Goal: Task Accomplishment & Management: Manage account settings

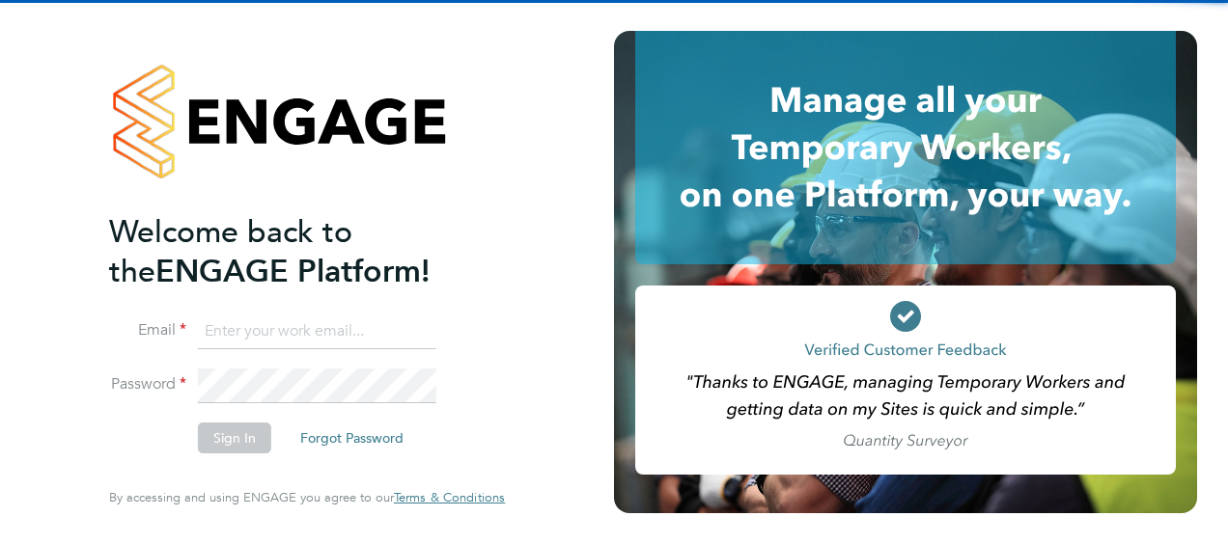
click at [300, 336] on input at bounding box center [317, 332] width 238 height 35
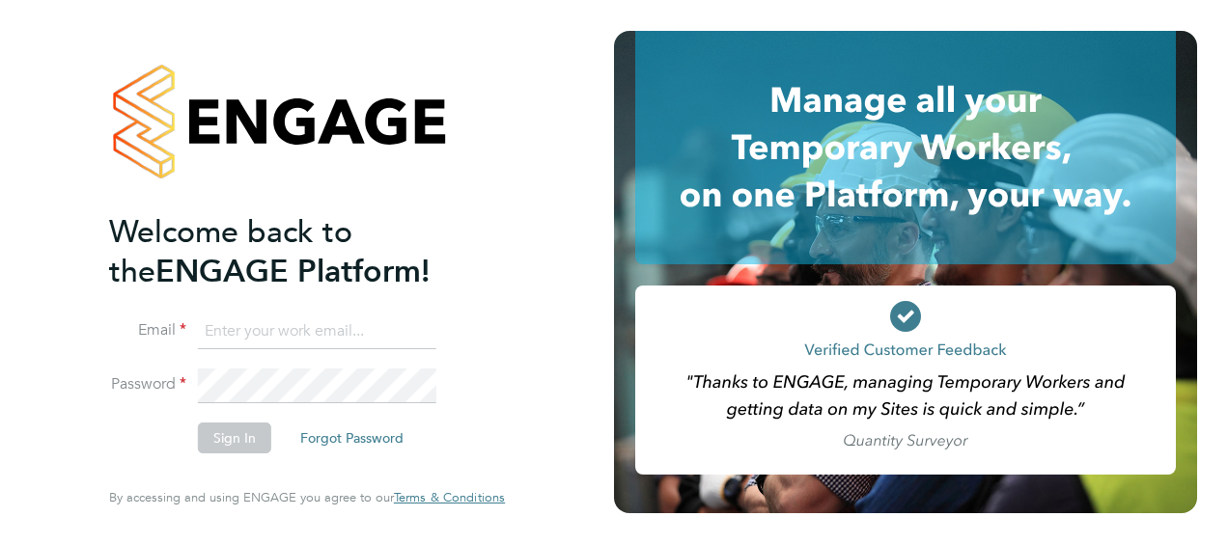
type input "ellie.sills@nhs.net"
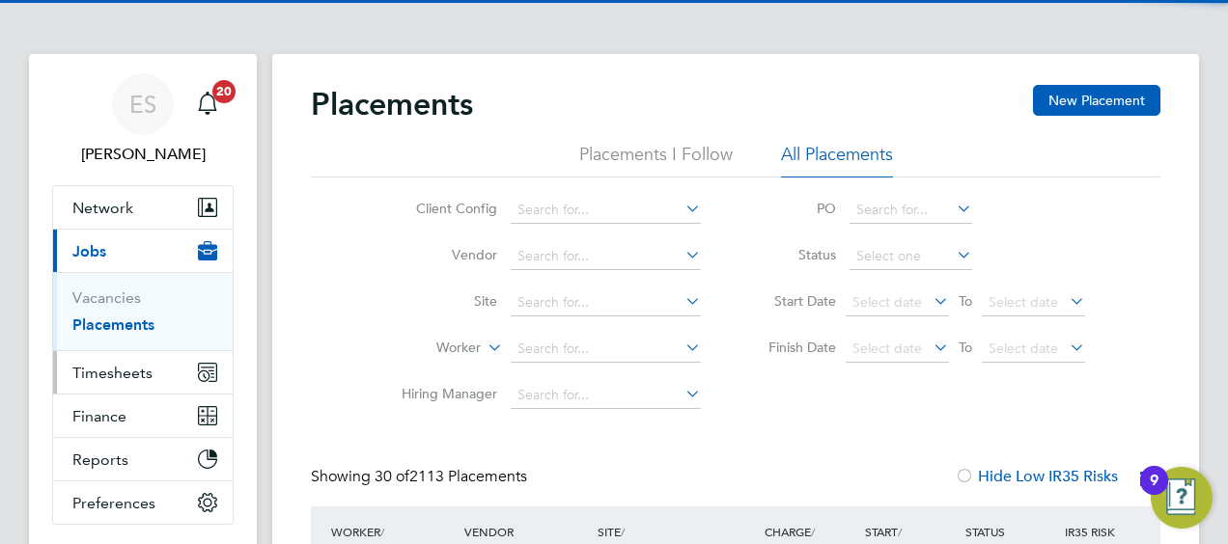
click at [133, 373] on span "Timesheets" at bounding box center [112, 373] width 80 height 18
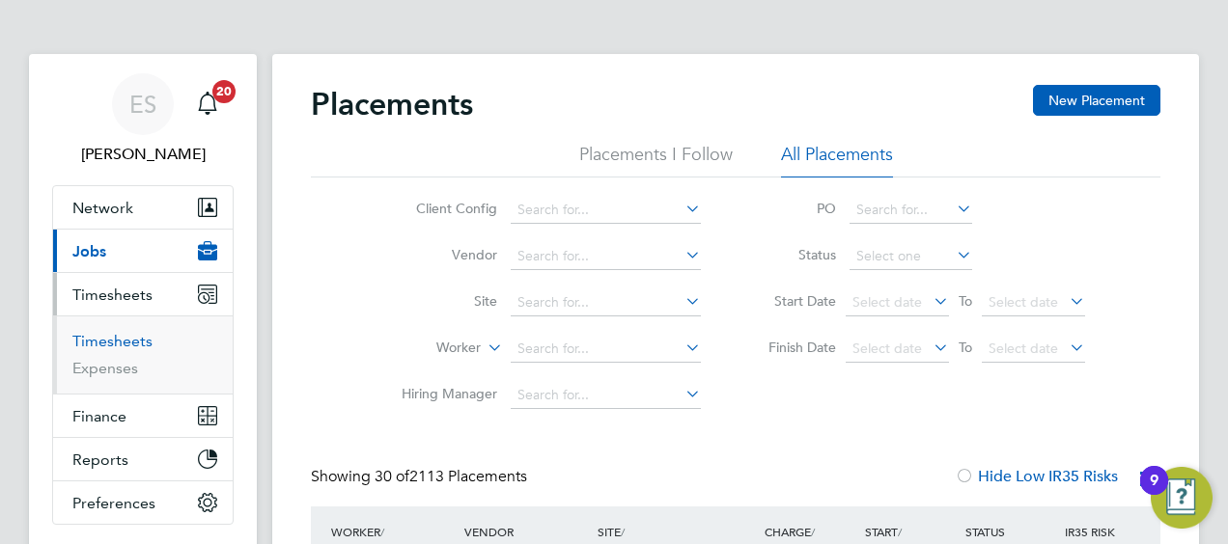
click at [121, 339] on link "Timesheets" at bounding box center [112, 341] width 80 height 18
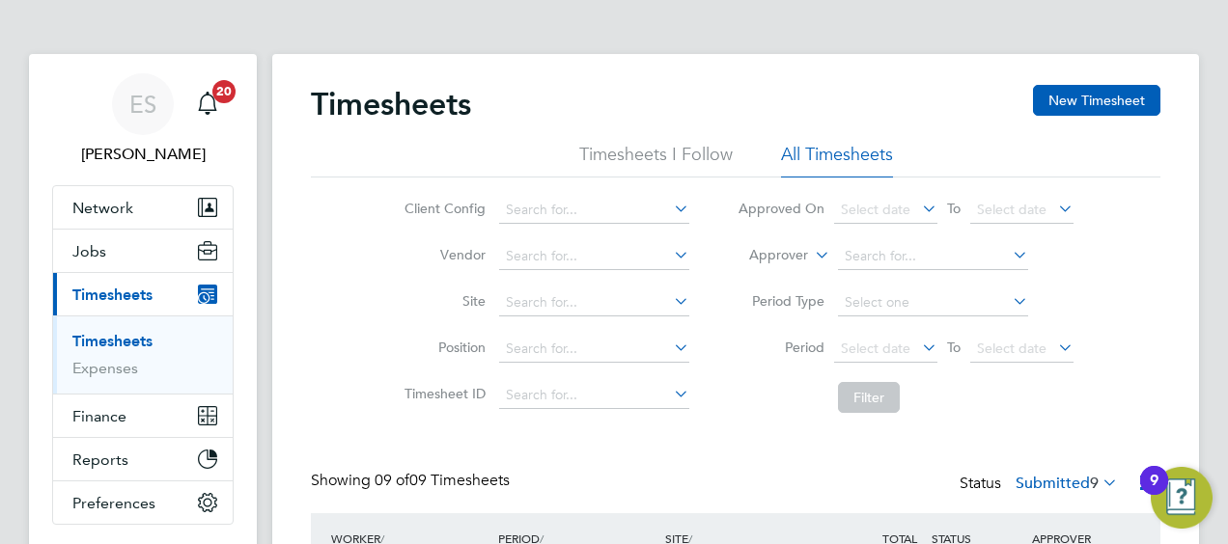
click at [880, 93] on div "Timesheets New Timesheet" at bounding box center [735, 114] width 849 height 58
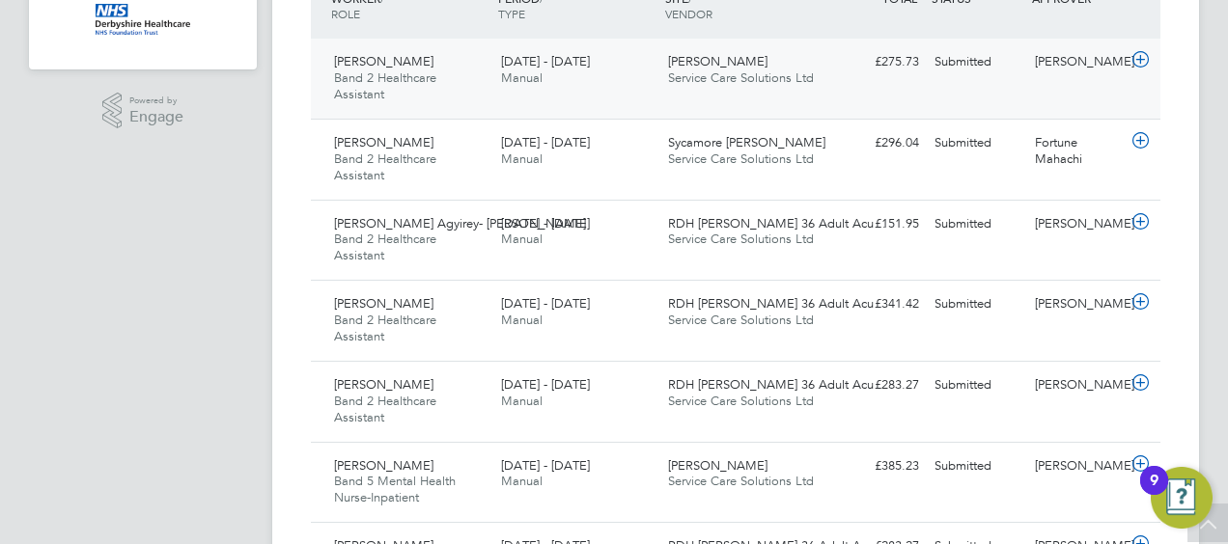
click at [702, 57] on span "Wren Ward" at bounding box center [717, 61] width 99 height 16
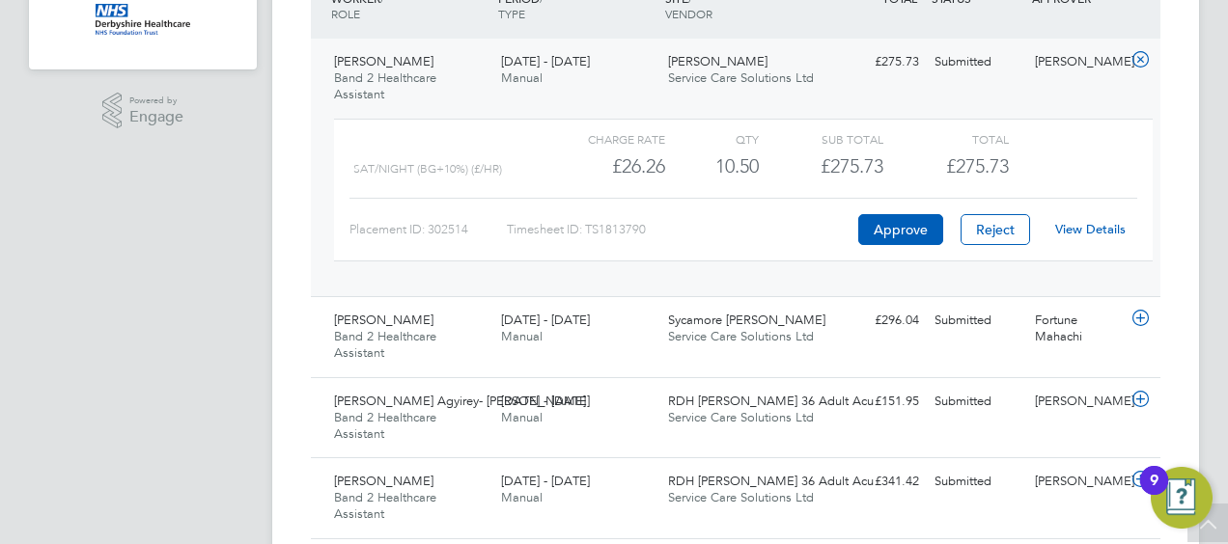
click at [1074, 220] on div "View Details" at bounding box center [1089, 229] width 95 height 31
click at [1077, 222] on link "View Details" at bounding box center [1090, 229] width 70 height 16
click at [1131, 64] on icon at bounding box center [1140, 59] width 24 height 15
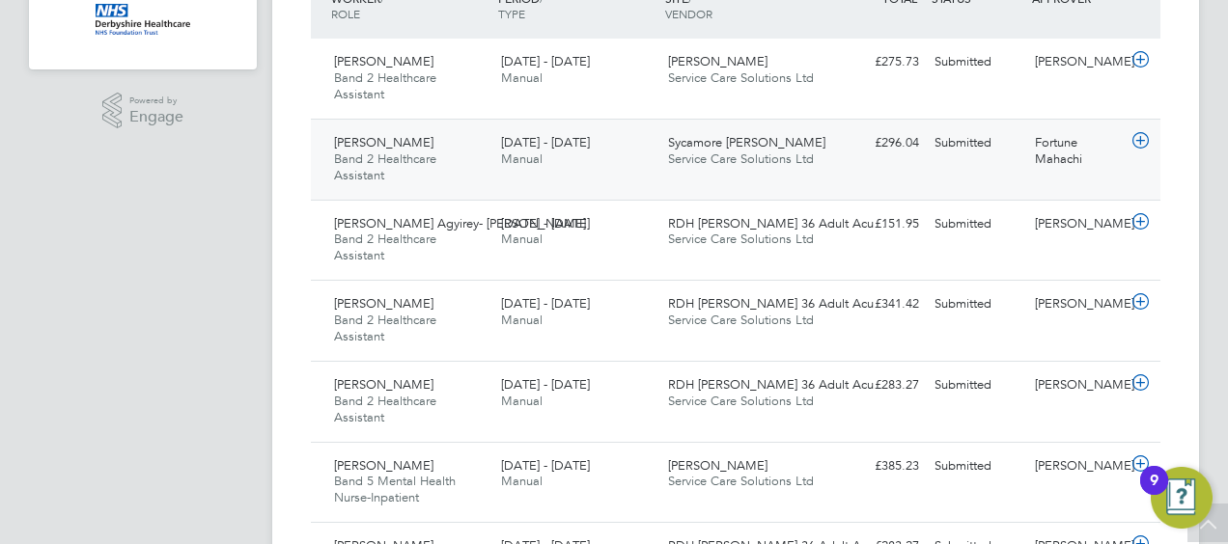
click at [888, 178] on div "Olubenga Adepoju Band 2 Healthcare Assistant 25 - 31 Aug 2025 25 - 31 Aug 2025 …" at bounding box center [735, 159] width 849 height 81
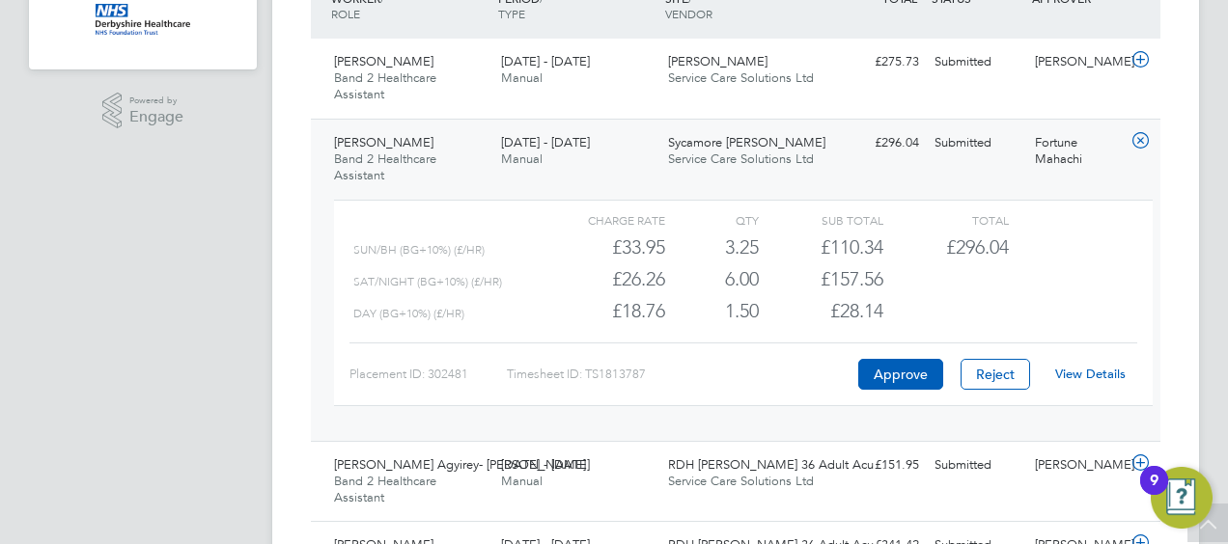
click at [1077, 373] on link "View Details" at bounding box center [1090, 374] width 70 height 16
click at [1138, 121] on div "Olubenga Adepoju Band 2 Healthcare Assistant 25 - 31 Aug 2025 25 - 31 Aug 2025 …" at bounding box center [735, 280] width 849 height 322
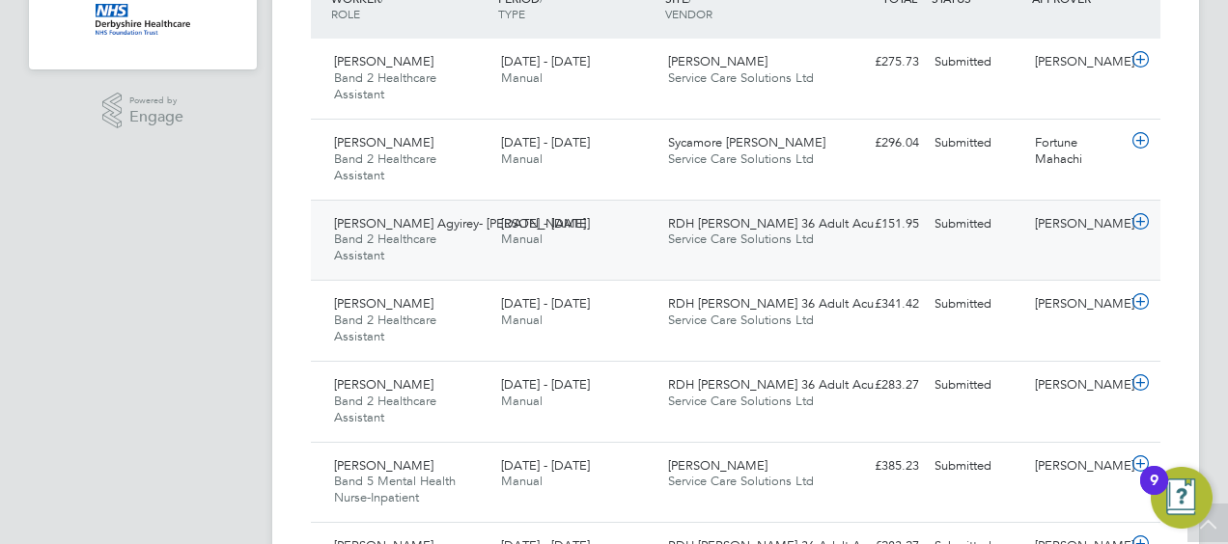
click at [760, 241] on span "Service Care Solutions Ltd" at bounding box center [741, 239] width 146 height 16
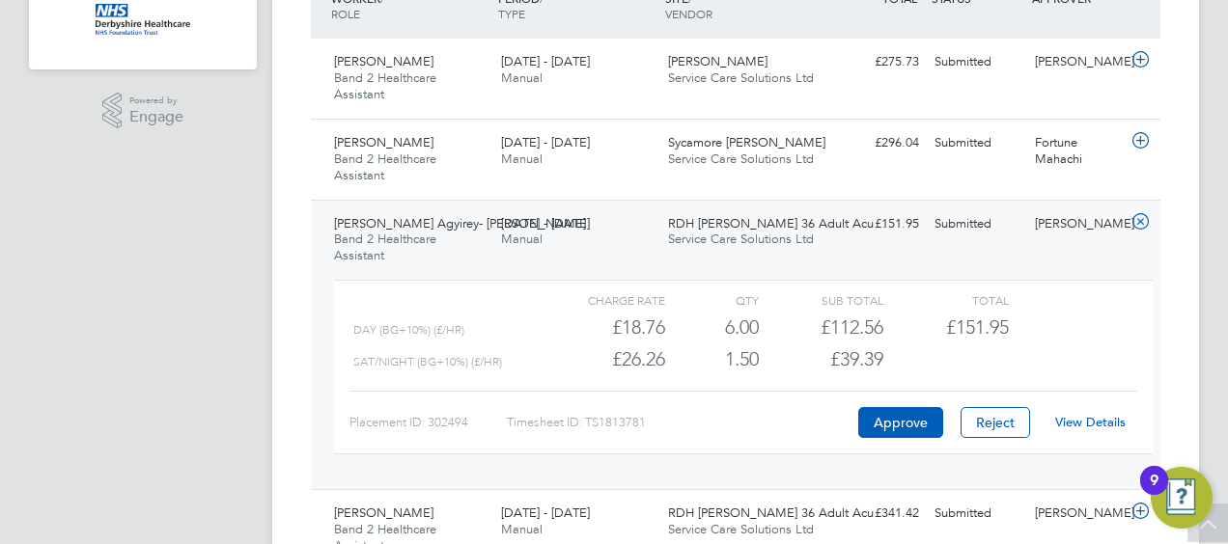
click at [1104, 419] on link "View Details" at bounding box center [1090, 422] width 70 height 16
click at [1143, 214] on icon at bounding box center [1140, 221] width 24 height 15
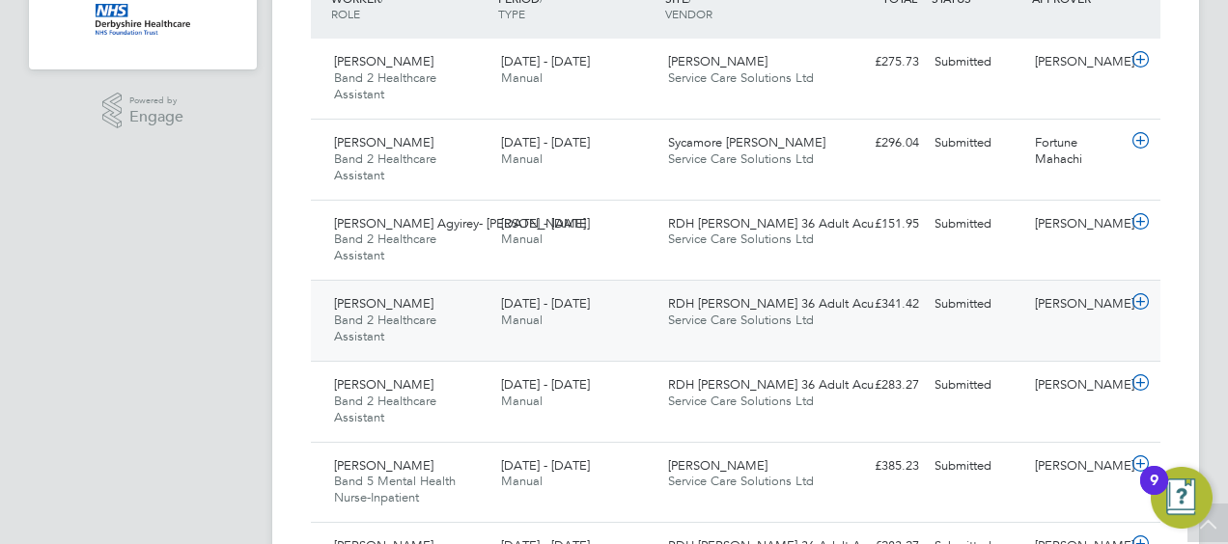
click at [862, 333] on div "Emmanuel Akaonye Band 2 Healthcare Assistant 25 - 31 Aug 2025 25 - 31 Aug 2025 …" at bounding box center [735, 320] width 849 height 81
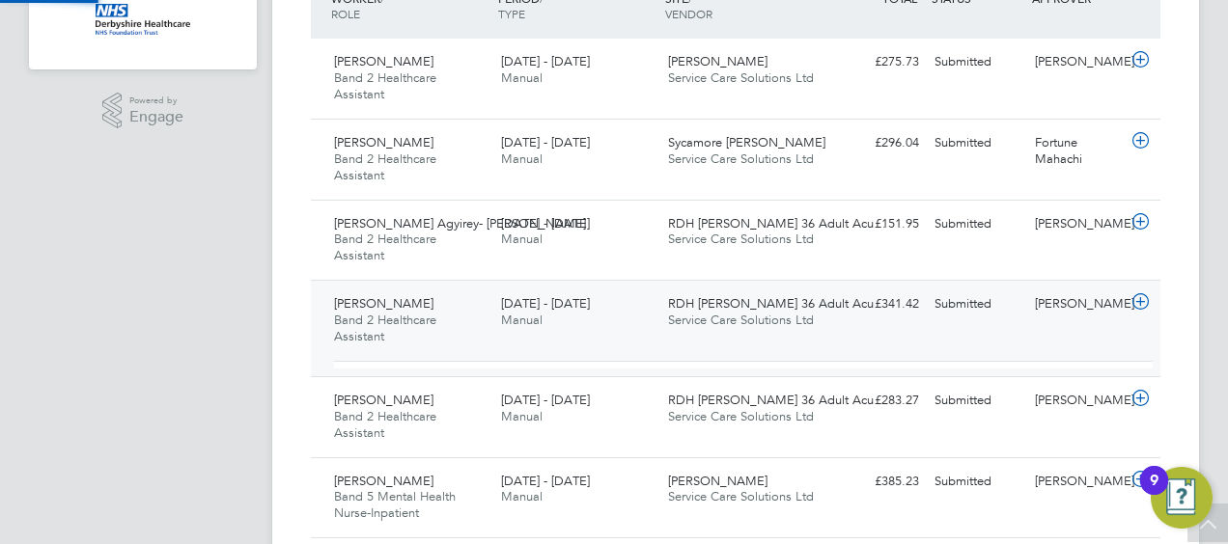
scroll to position [33, 188]
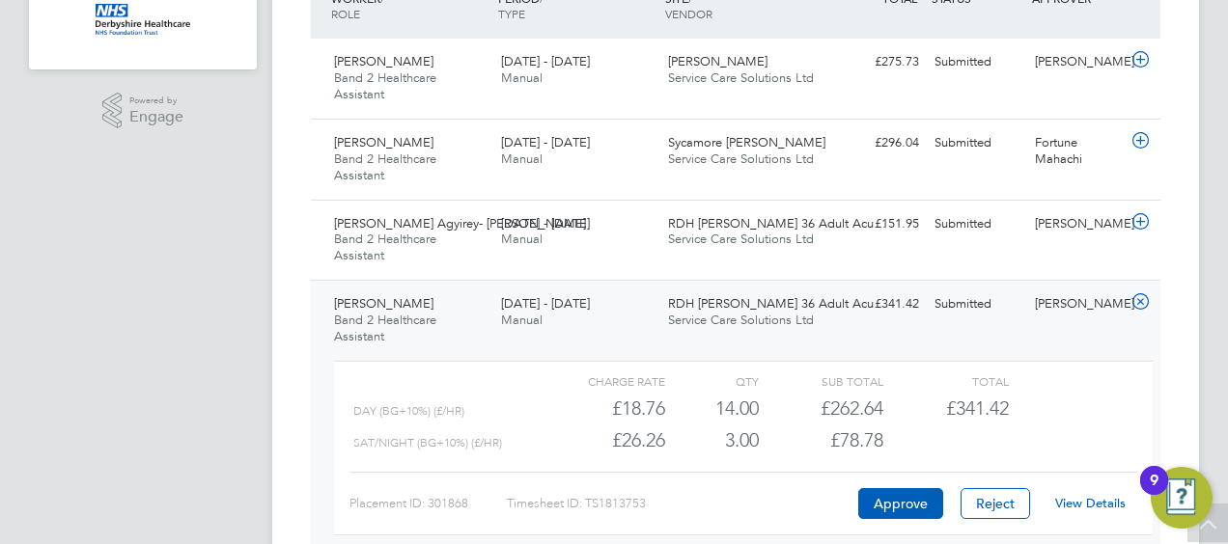
click at [1094, 495] on link "View Details" at bounding box center [1090, 503] width 70 height 16
click at [1148, 294] on icon at bounding box center [1140, 301] width 24 height 15
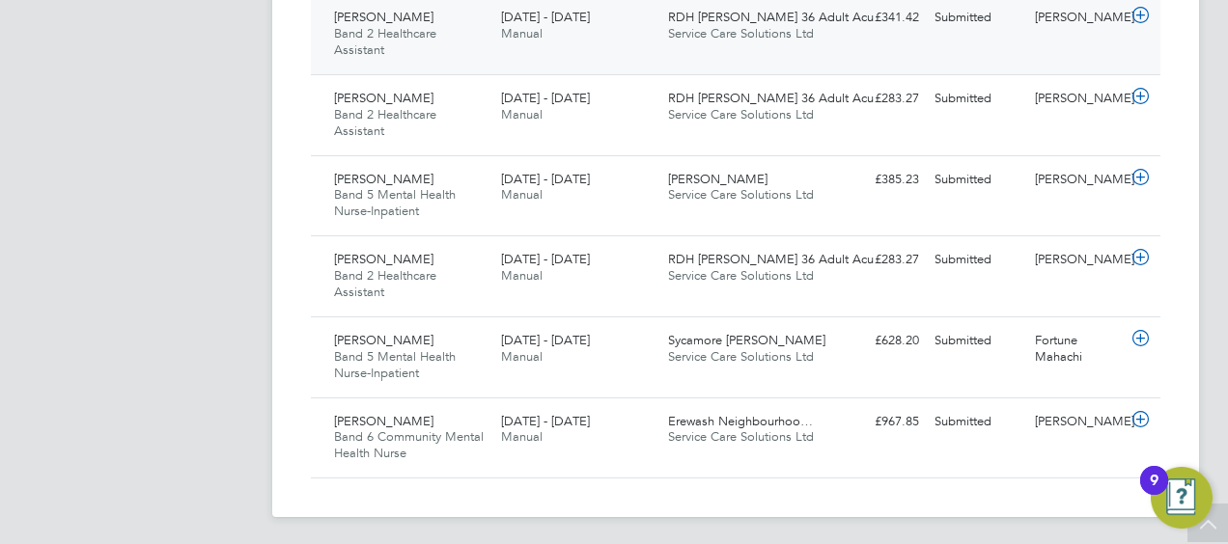
scroll to position [828, 0]
click at [916, 124] on div "Bukola Egbewumi Band 2 Healthcare Assistant 25 - 31 Aug 2025 25 - 31 Aug 2025 M…" at bounding box center [735, 113] width 849 height 81
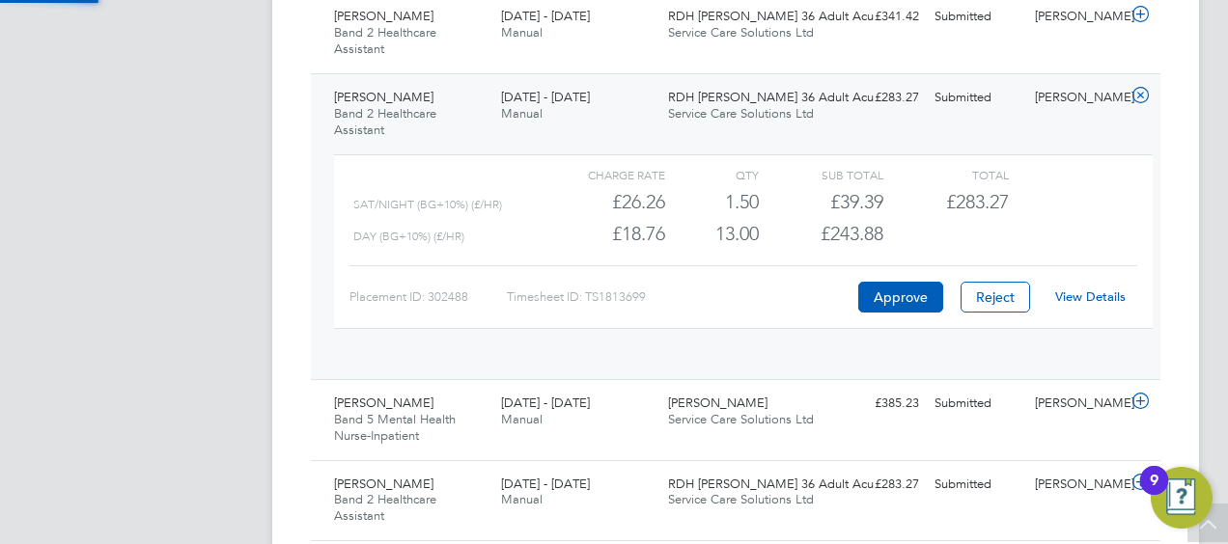
scroll to position [33, 188]
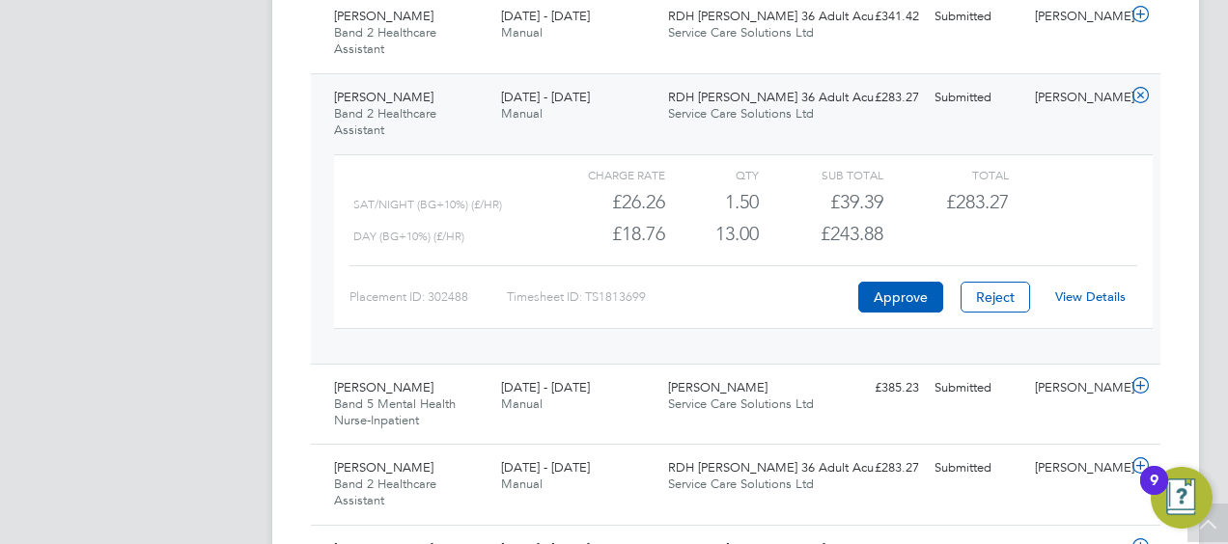
click at [1088, 289] on link "View Details" at bounding box center [1090, 297] width 70 height 16
click at [1148, 88] on icon at bounding box center [1140, 95] width 24 height 15
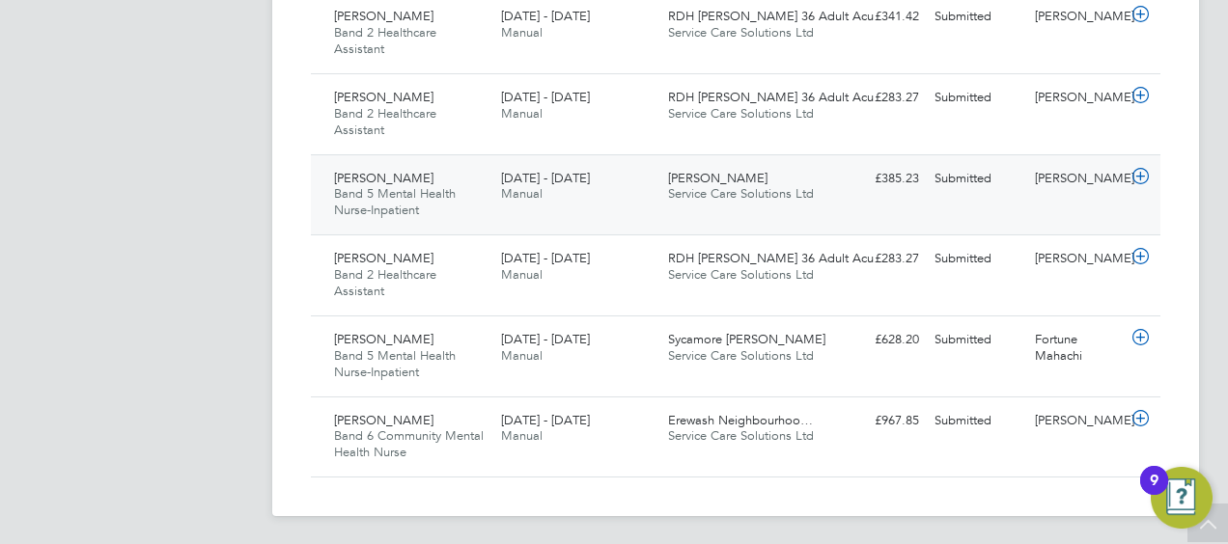
click at [785, 199] on span "Service Care Solutions Ltd" at bounding box center [741, 193] width 146 height 16
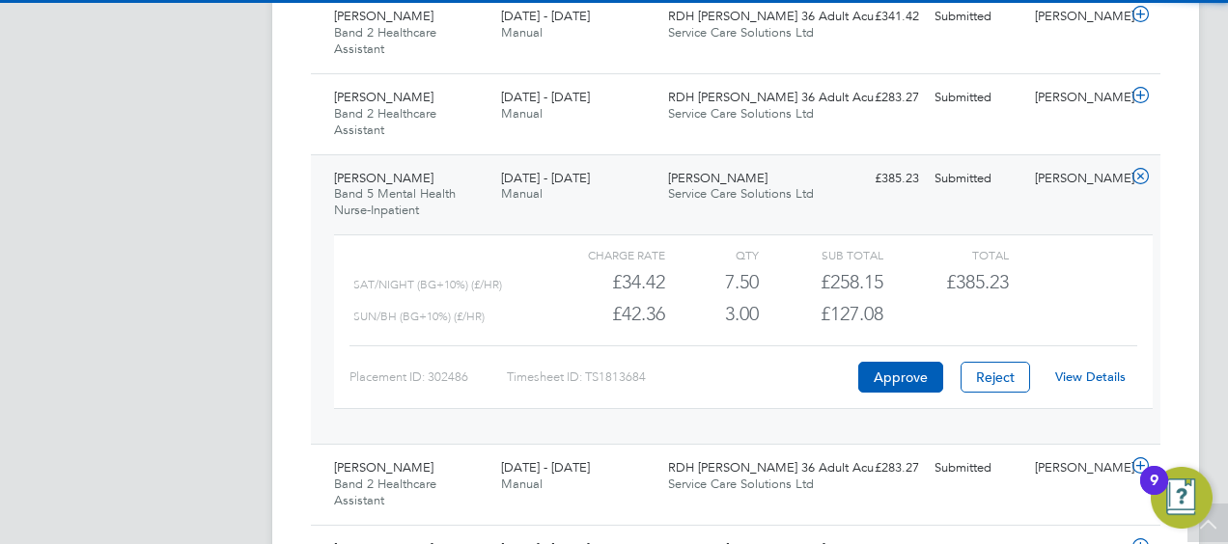
click at [1092, 379] on link "View Details" at bounding box center [1090, 377] width 70 height 16
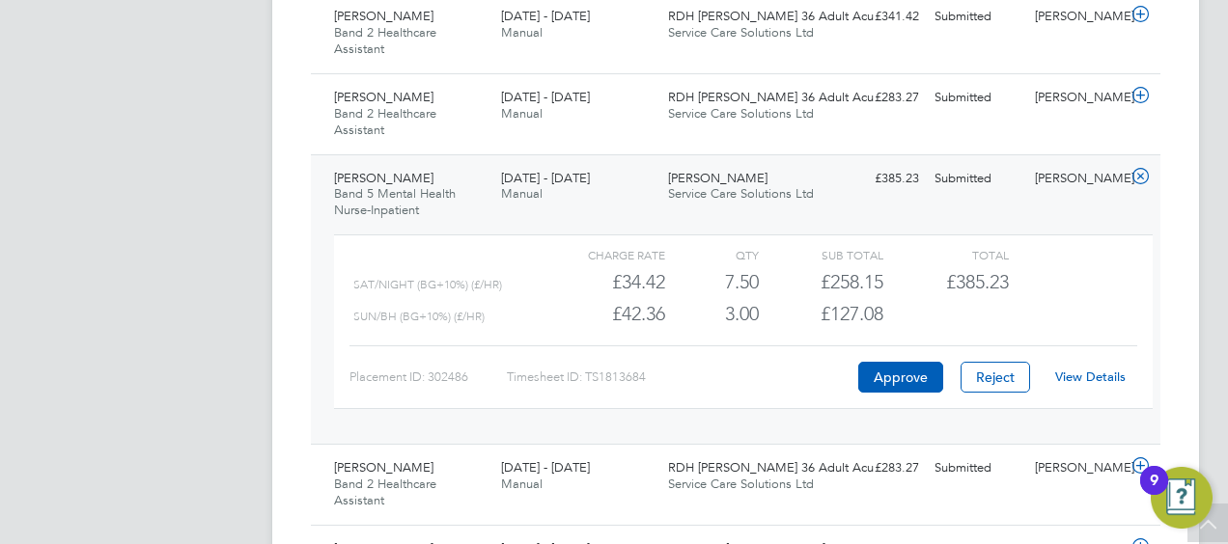
click at [1143, 179] on icon at bounding box center [1140, 176] width 24 height 15
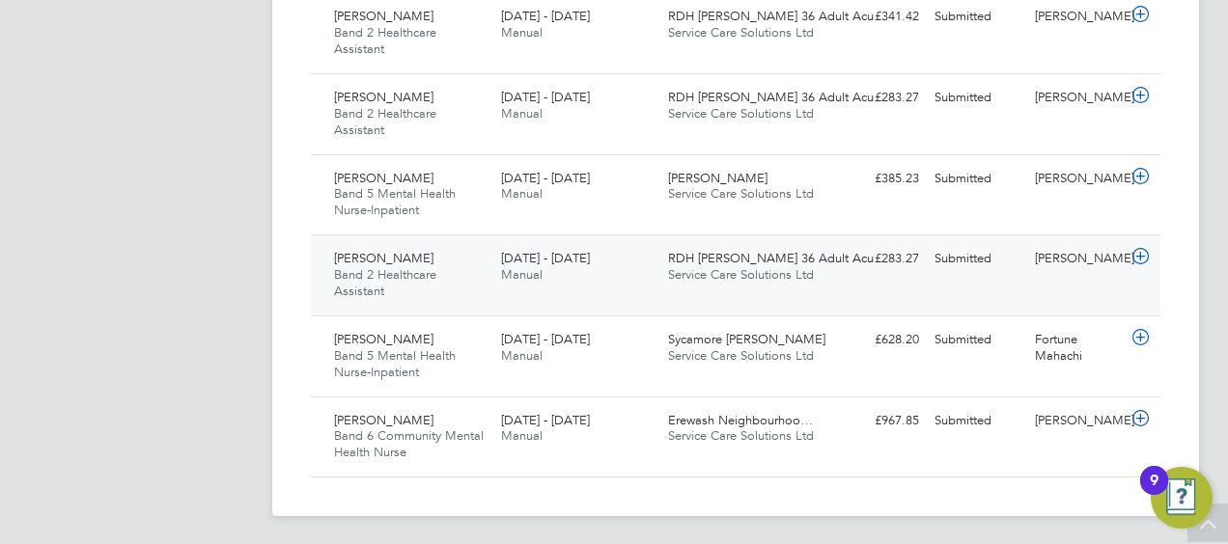
click at [948, 298] on div "Geoffrey Lowe Band 2 Healthcare Assistant 25 - 31 Aug 2025 25 - 31 Aug 2025 Man…" at bounding box center [735, 275] width 849 height 81
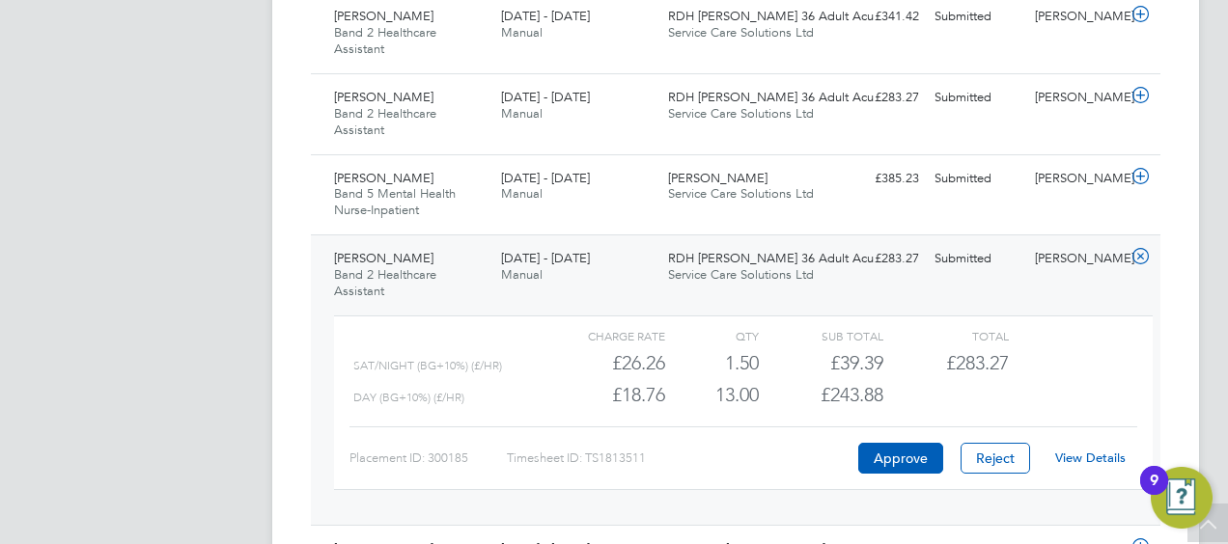
click at [1087, 451] on link "View Details" at bounding box center [1090, 458] width 70 height 16
click at [1135, 262] on icon at bounding box center [1140, 256] width 24 height 15
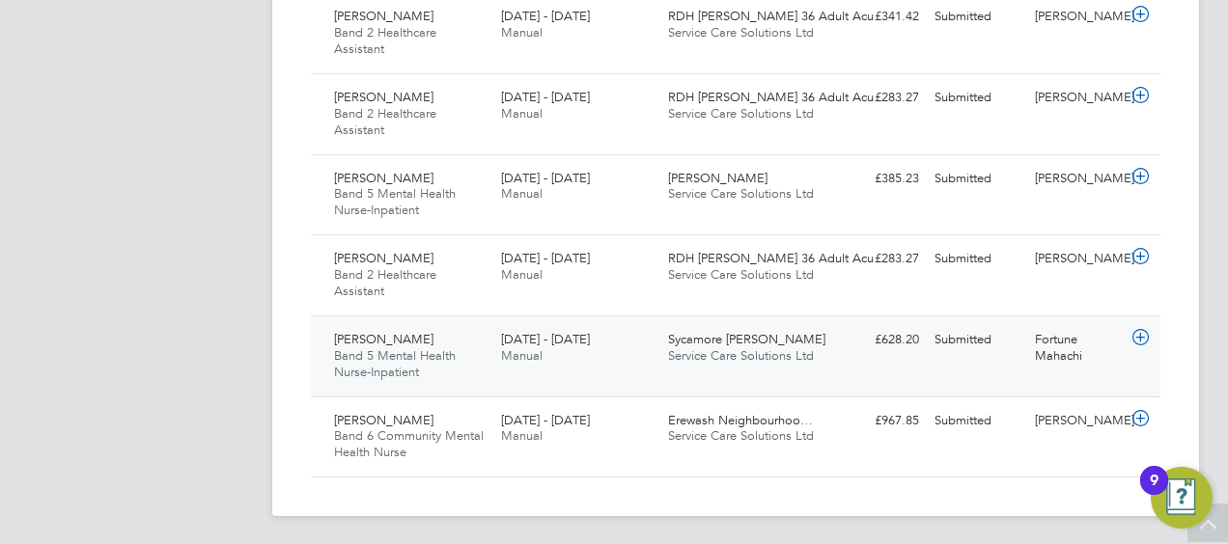
click at [959, 366] on div "Joyce Sibanda Band 5 Mental Health Nurse-Inpatient 25 - 31 Aug 2025 25 - 31 Aug…" at bounding box center [735, 356] width 849 height 81
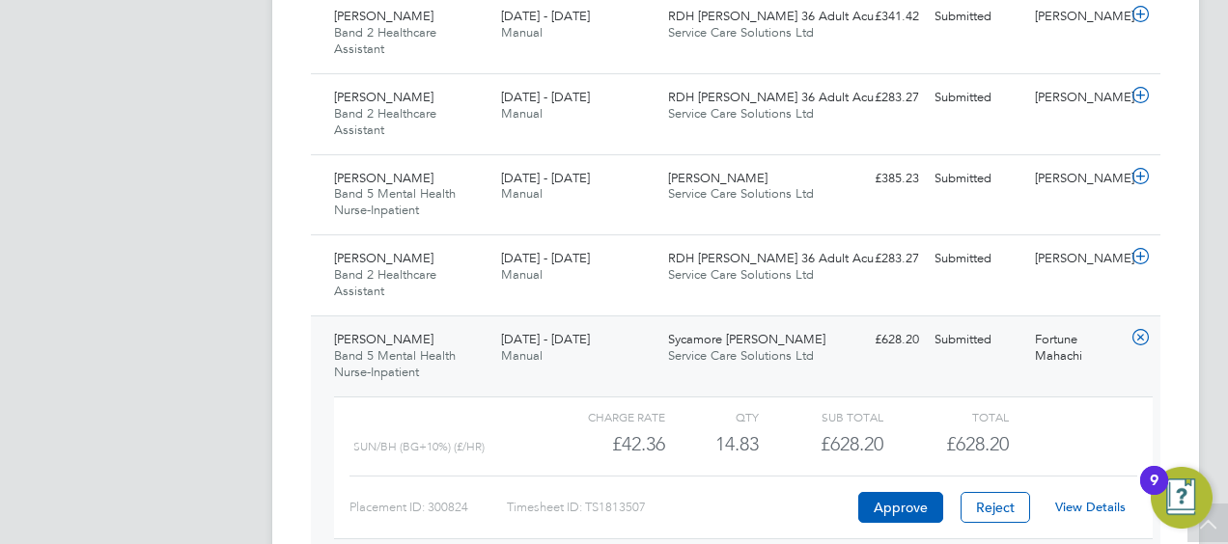
click at [1066, 502] on link "View Details" at bounding box center [1090, 507] width 70 height 16
click at [1146, 345] on icon at bounding box center [1140, 337] width 24 height 15
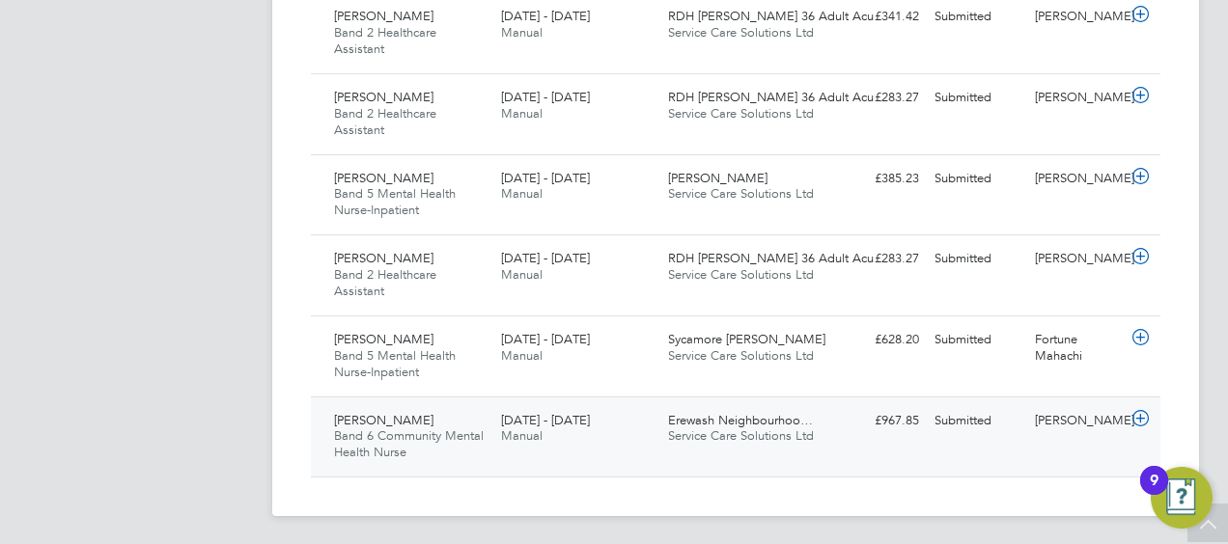
click at [912, 435] on div "Heather Schoeman Band 6 Community Mental Health Nurse 25 - 31 Aug 2025 25 - 31 …" at bounding box center [735, 437] width 849 height 81
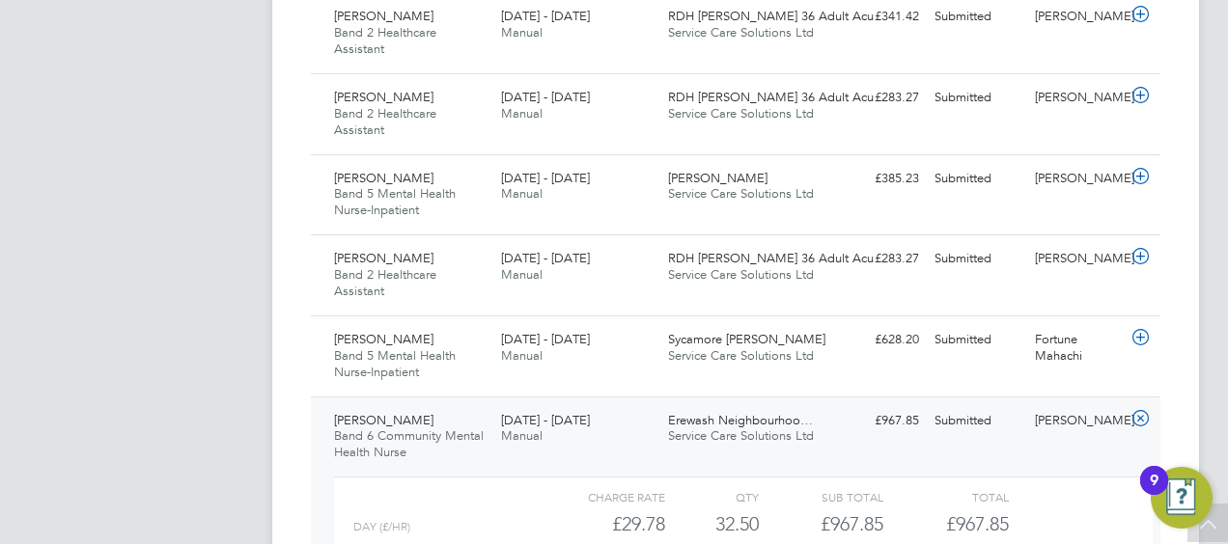
click at [913, 438] on div "Heather Schoeman Band 6 Community Mental Health Nurse 25 - 31 Aug 2025 25 - 31 …" at bounding box center [735, 526] width 849 height 259
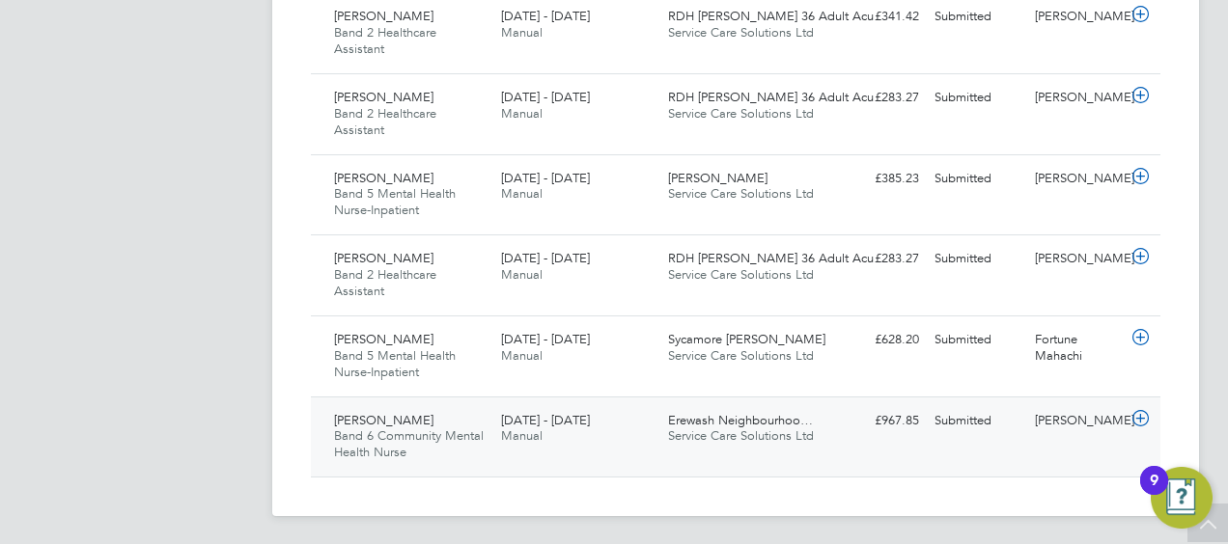
click at [913, 438] on div "Heather Schoeman Band 6 Community Mental Health Nurse 25 - 31 Aug 2025 25 - 31 …" at bounding box center [735, 437] width 849 height 81
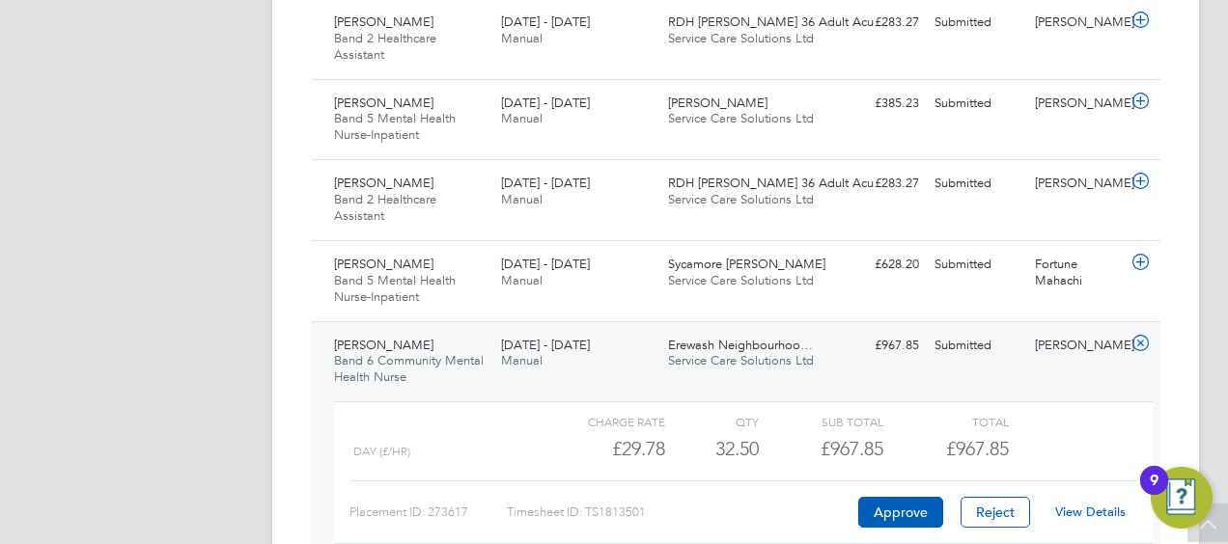
scroll to position [944, 0]
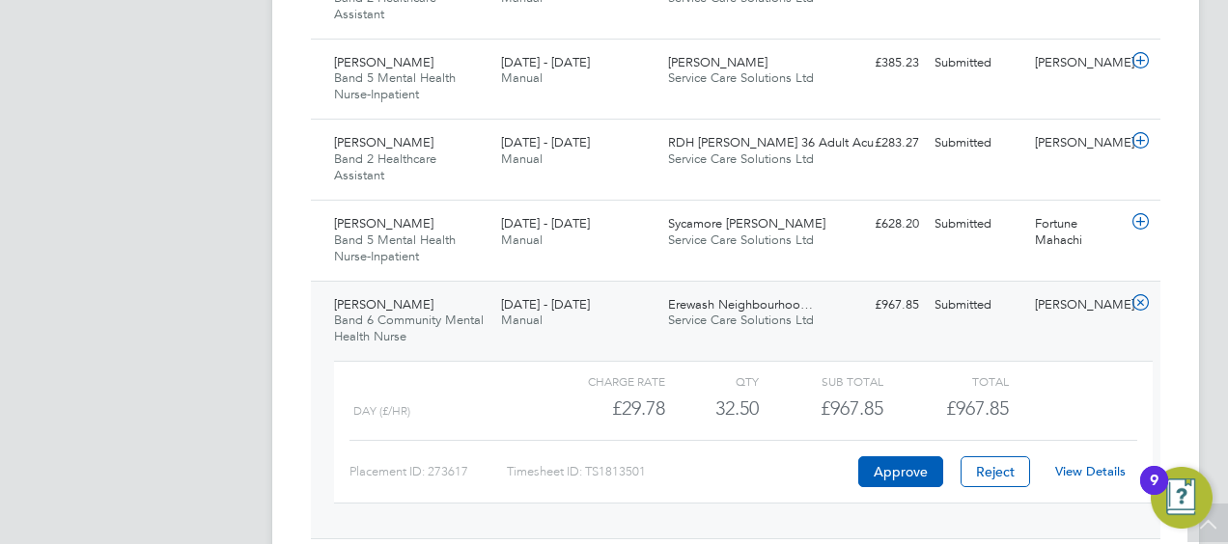
click at [1082, 470] on link "View Details" at bounding box center [1090, 471] width 70 height 16
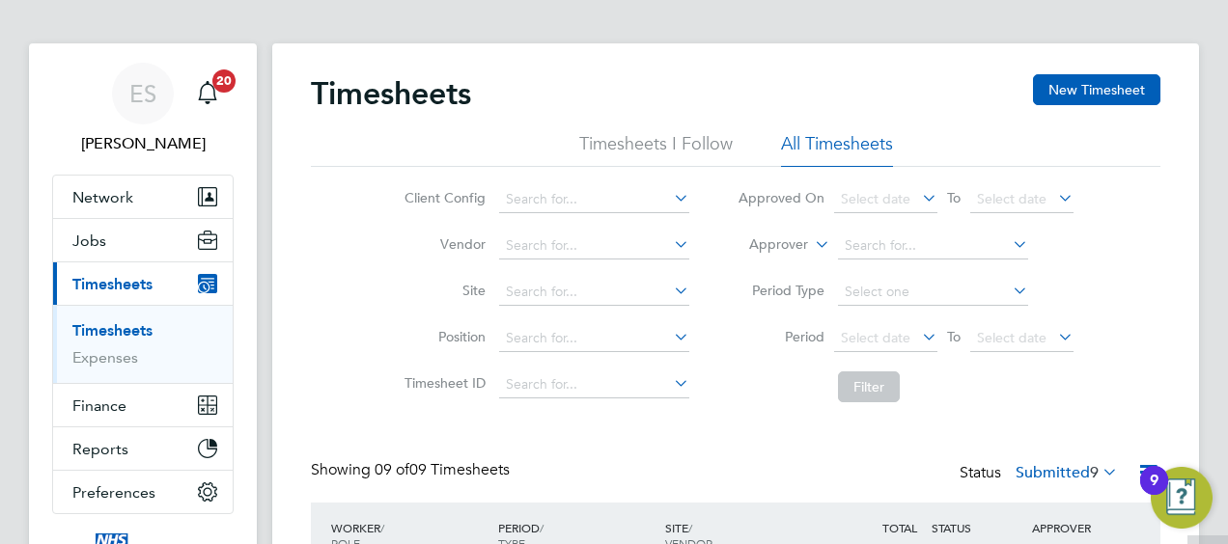
scroll to position [0, 0]
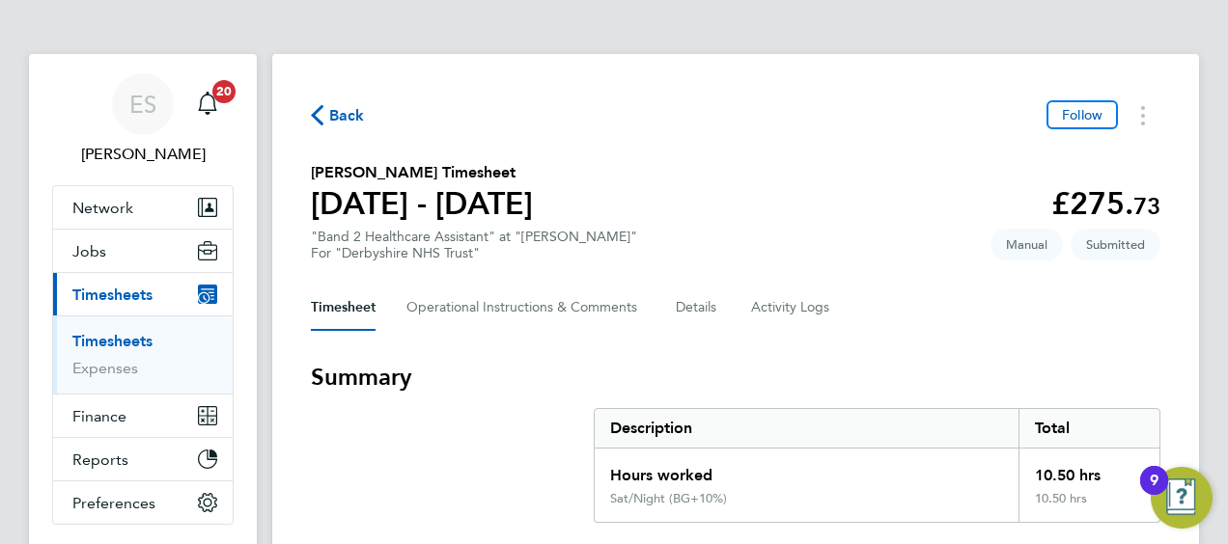
click at [824, 191] on section "Hakeem Ajayi's Timesheet 25 - 31 Aug 2025 £275. 73 "Band 2 Healthcare Assistant…" at bounding box center [735, 211] width 849 height 100
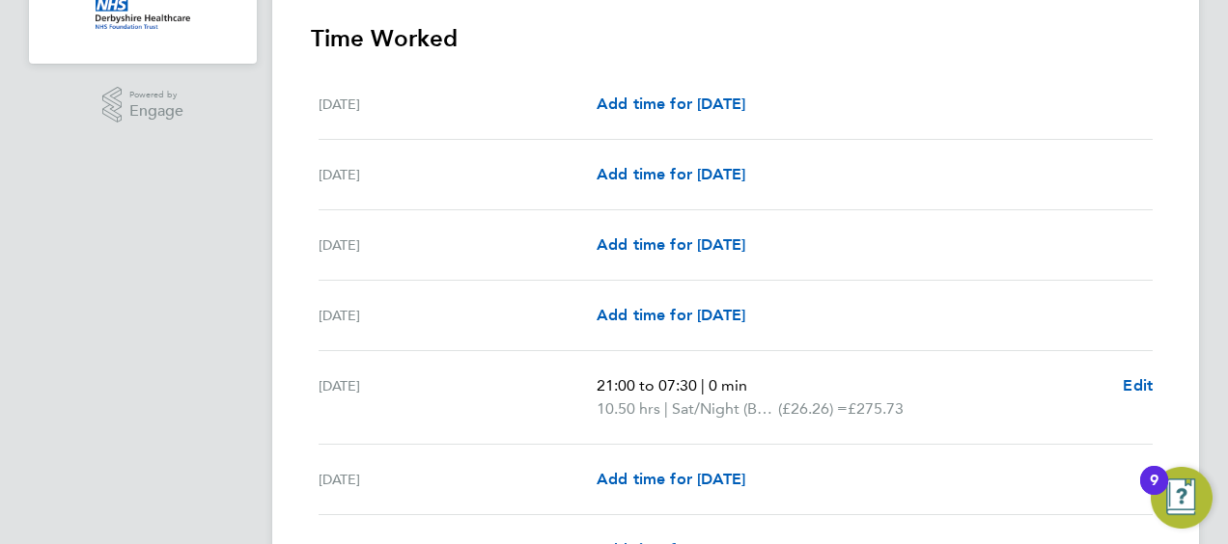
scroll to position [733, 0]
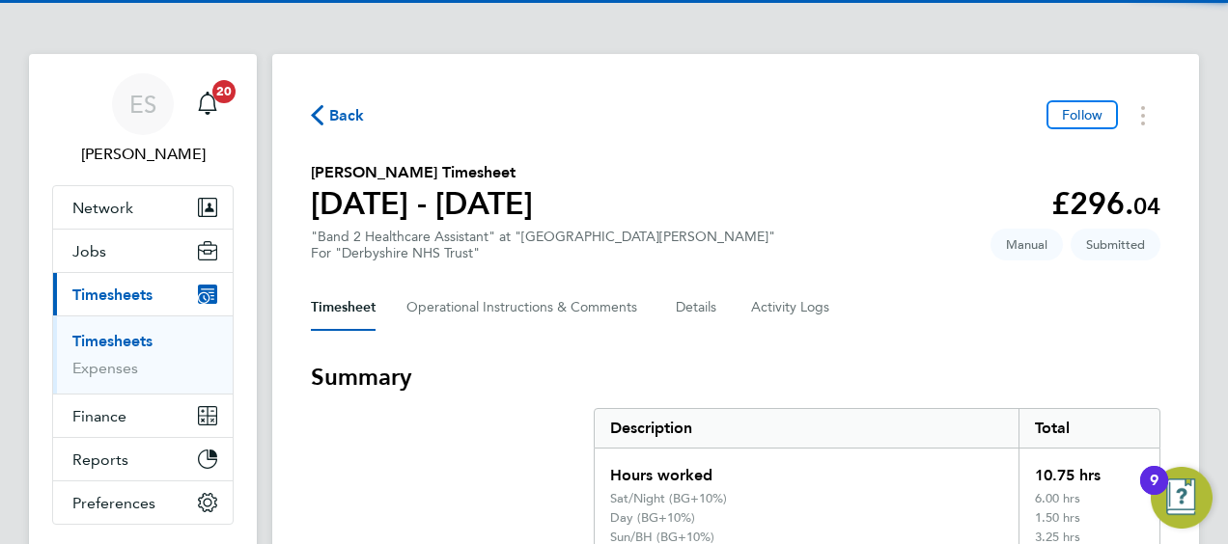
click at [354, 179] on h2 "Olubenga Adepoju's Timesheet" at bounding box center [422, 172] width 222 height 23
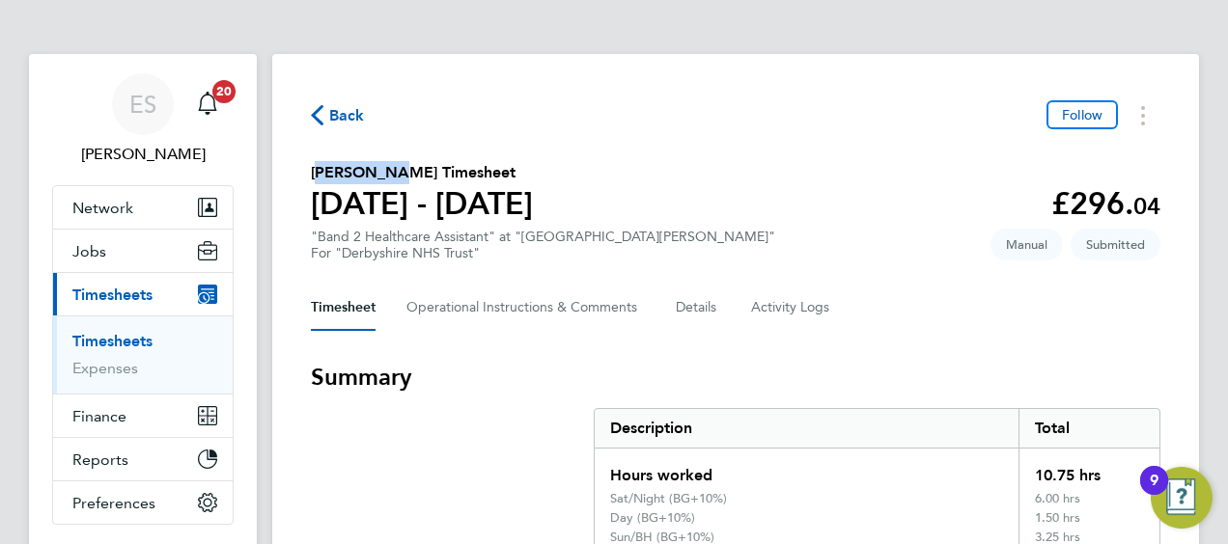
click at [354, 179] on h2 "Olubenga Adepoju's Timesheet" at bounding box center [422, 172] width 222 height 23
copy h2 "Olubenga"
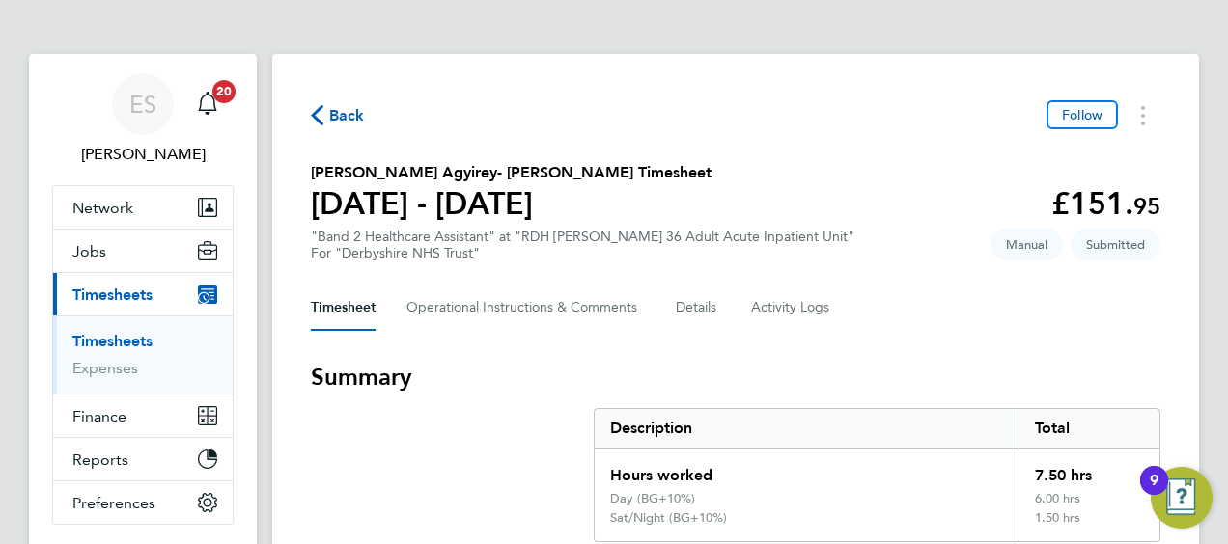
click at [325, 174] on h2 "Patrick Agyirey- Kwakye's Timesheet" at bounding box center [511, 172] width 400 height 23
copy h2 "Patrick"
click at [878, 181] on section "Patrick Agyirey- Kwakye's Timesheet 25 - 31 Aug 2025 £151. 95 "Band 2 Healthcar…" at bounding box center [735, 211] width 849 height 100
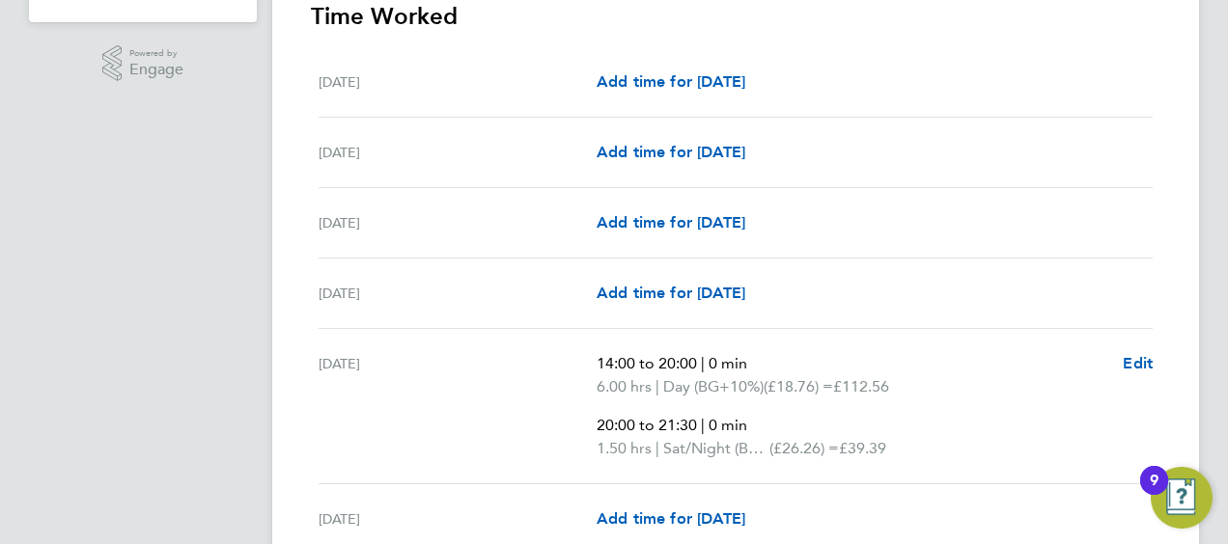
scroll to position [618, 0]
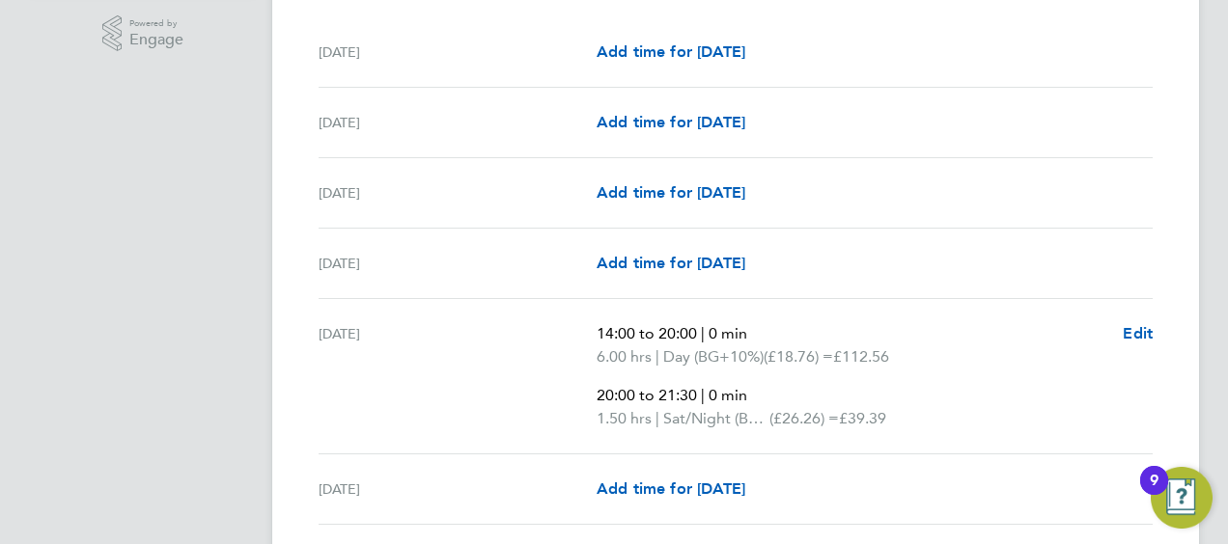
click at [832, 269] on div "Add time for Thu 28 Aug Add time for Thu 28 Aug" at bounding box center [874, 263] width 556 height 23
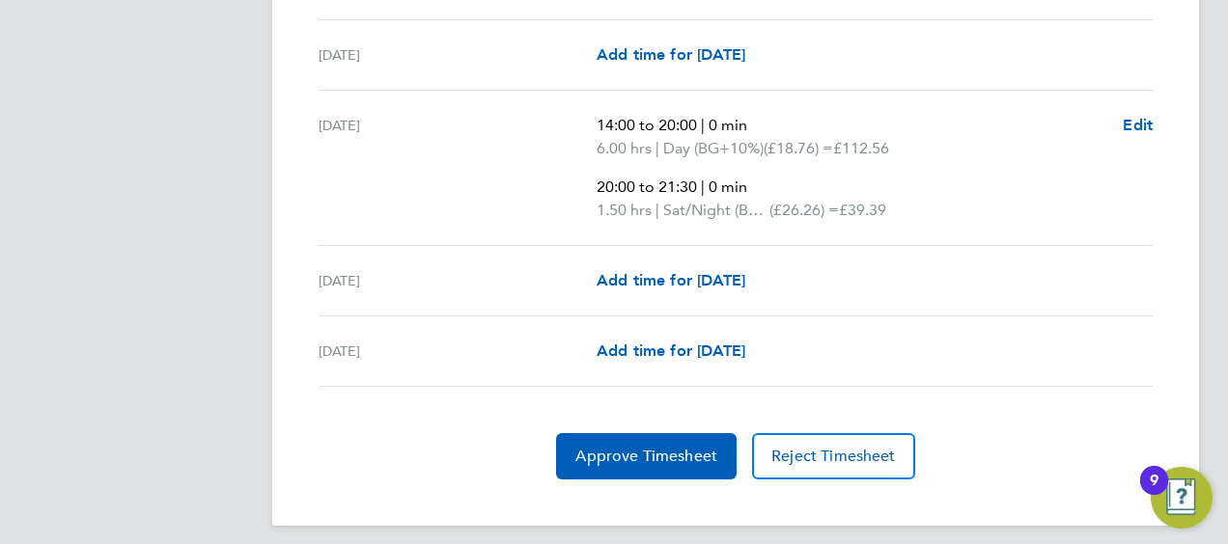
scroll to position [835, 0]
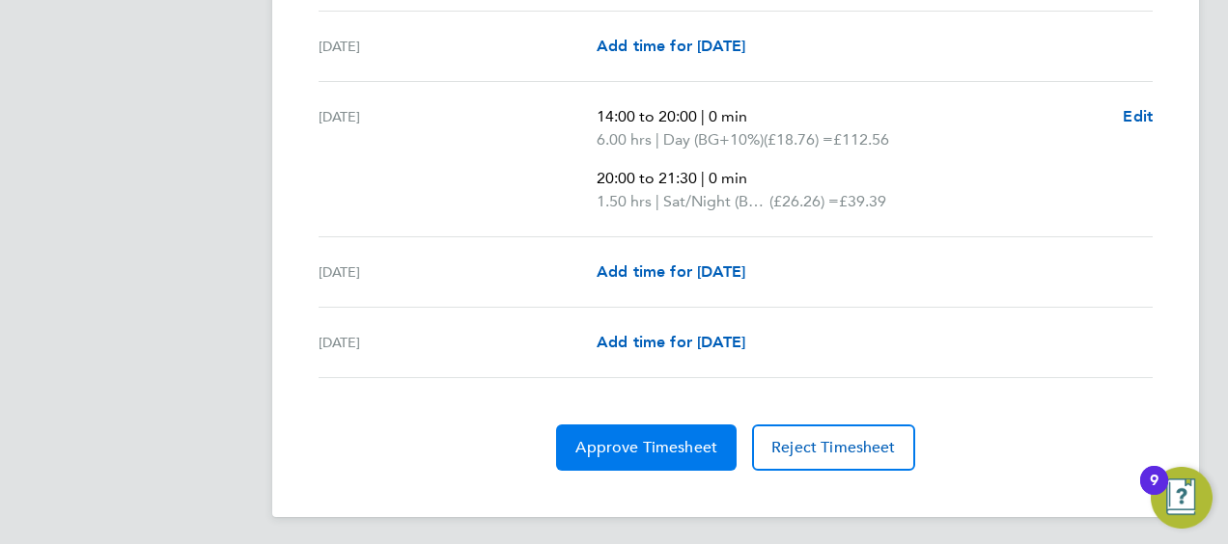
click at [636, 454] on button "Approve Timesheet" at bounding box center [646, 448] width 180 height 46
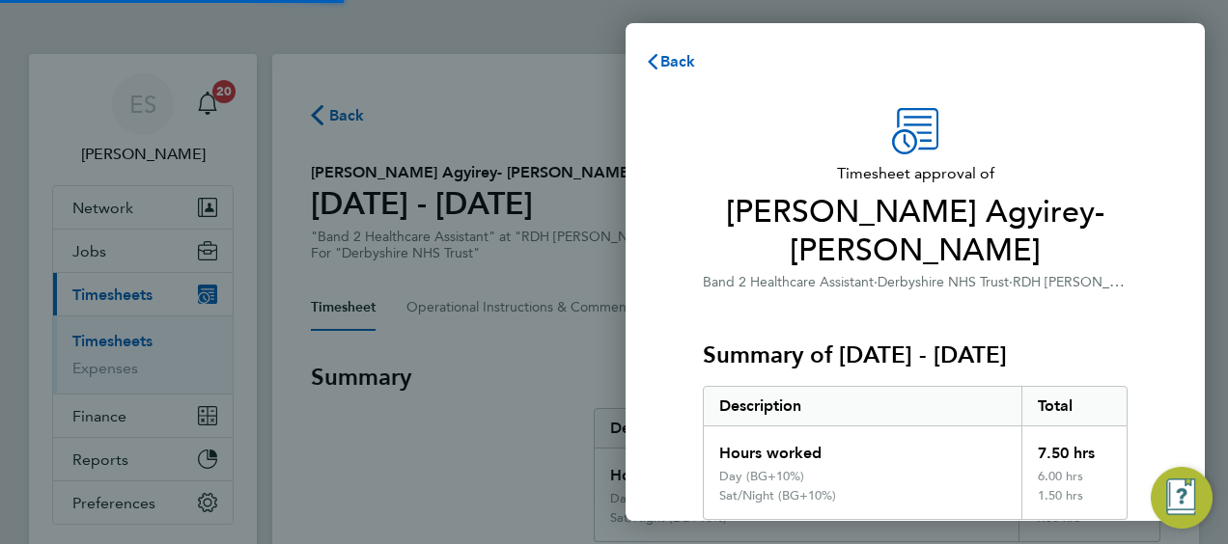
click at [919, 340] on h3 "Summary of [DATE] - [DATE]" at bounding box center [915, 355] width 425 height 31
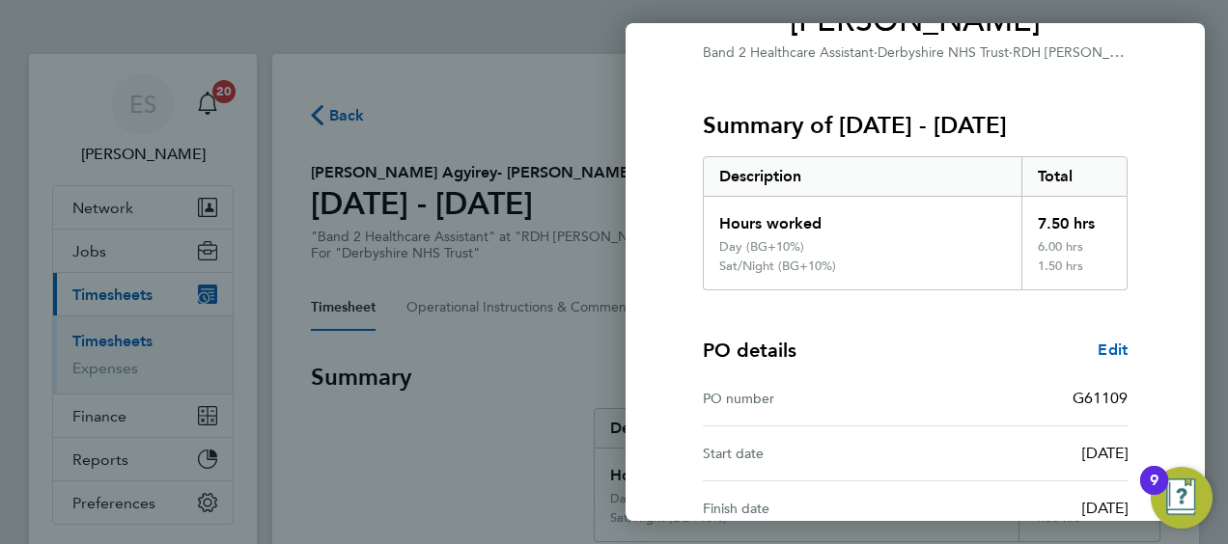
scroll to position [398, 0]
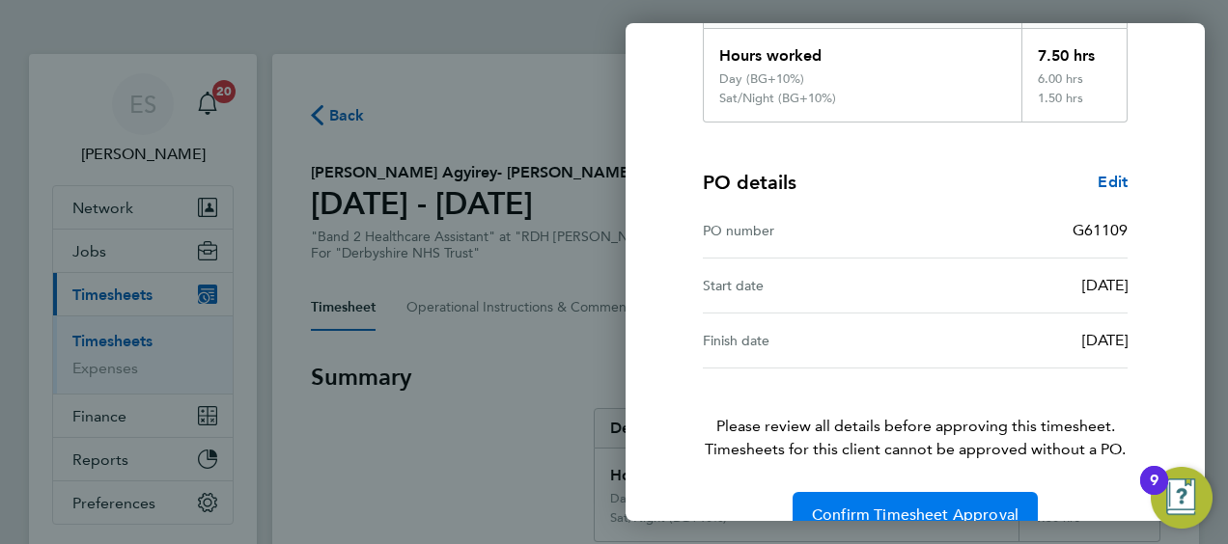
click at [886, 492] on button "Confirm Timesheet Approval" at bounding box center [914, 515] width 245 height 46
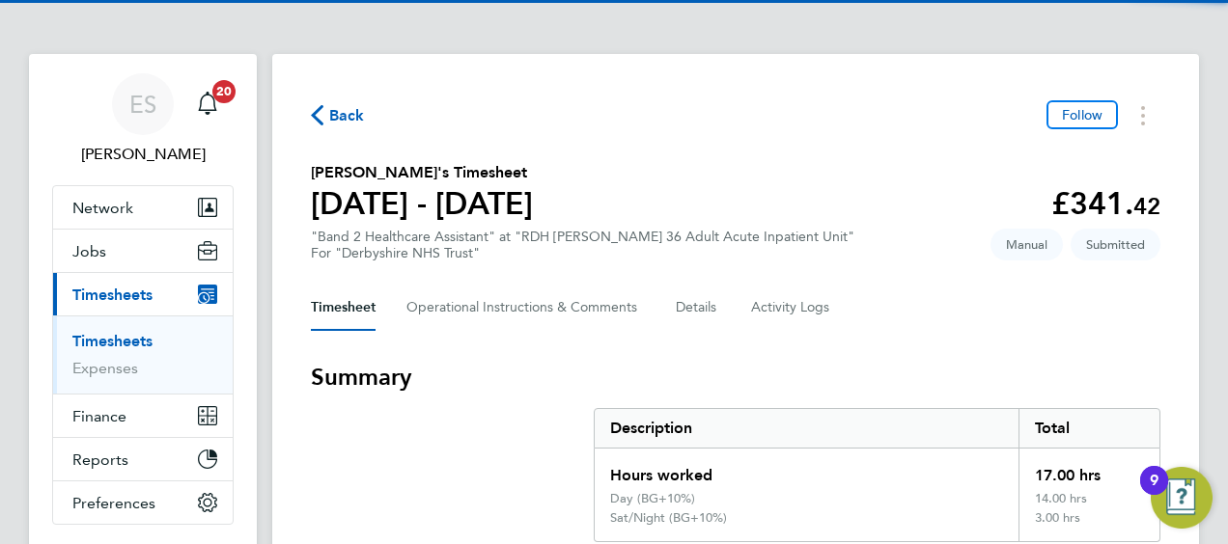
click at [374, 170] on h2 "[PERSON_NAME]'s Timesheet" at bounding box center [422, 172] width 222 height 23
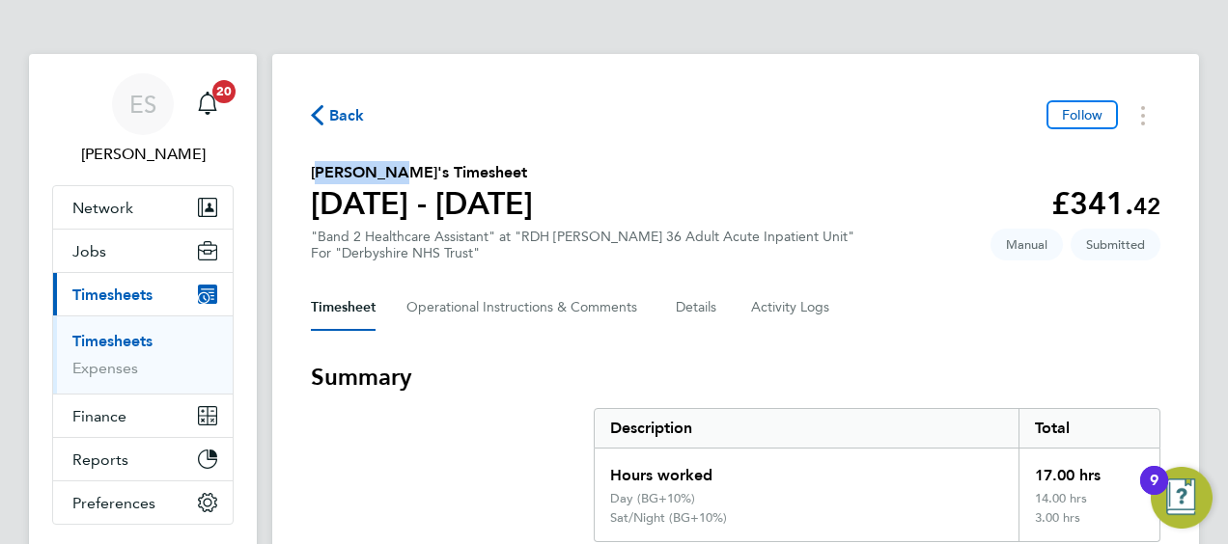
click at [374, 170] on h2 "Emmanuel Akaonye's Timesheet" at bounding box center [422, 172] width 222 height 23
copy h2 "Emmanuel"
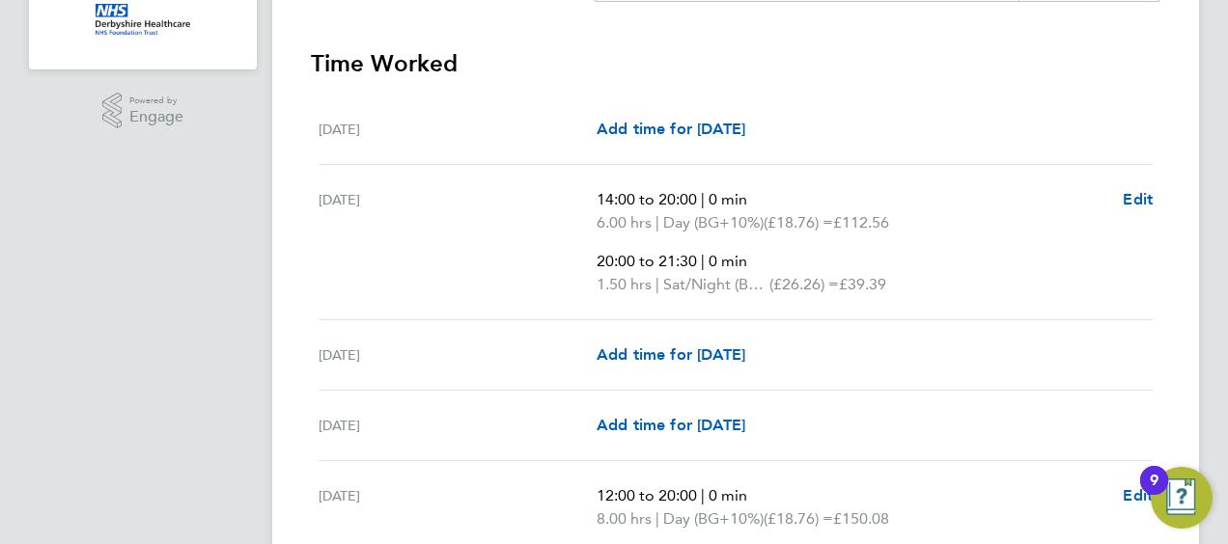
scroll to position [21, 0]
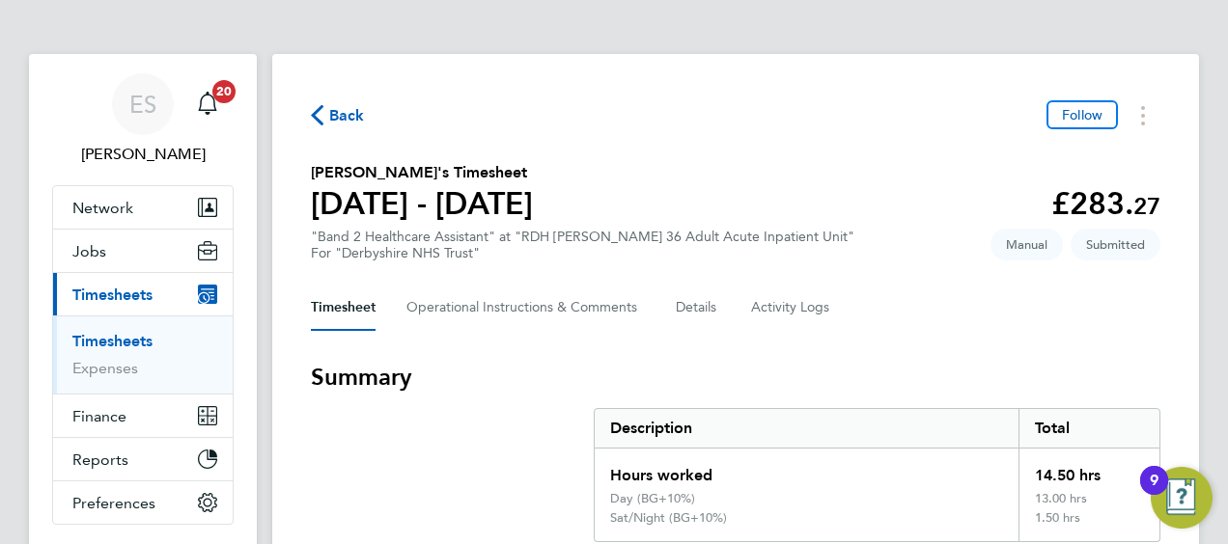
copy h2 "Bukola"
click at [865, 122] on div "Back Follow" at bounding box center [735, 115] width 849 height 30
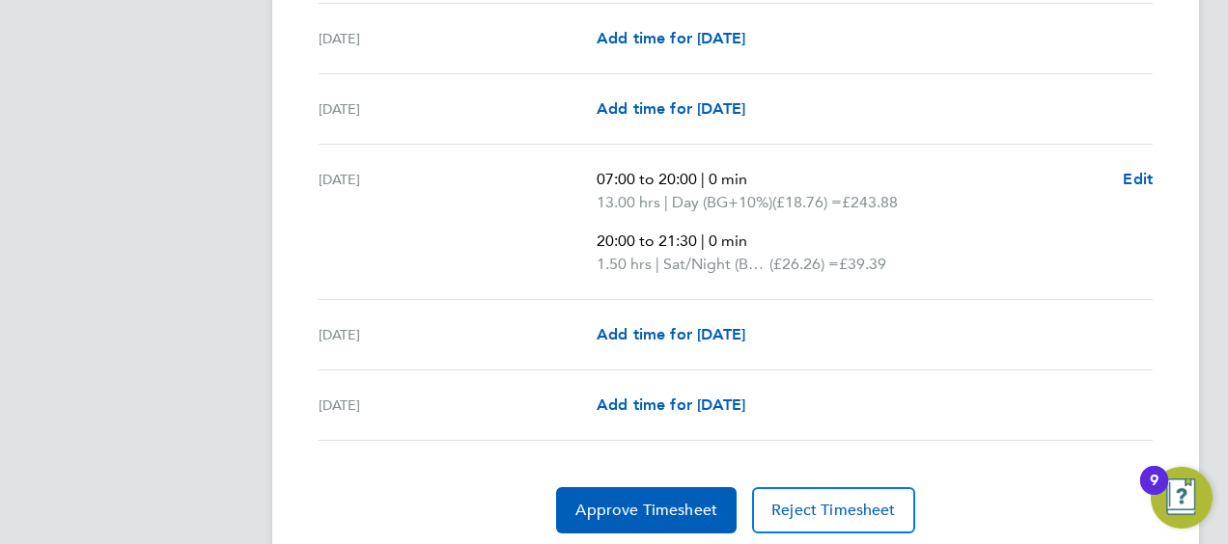
scroll to position [811, 0]
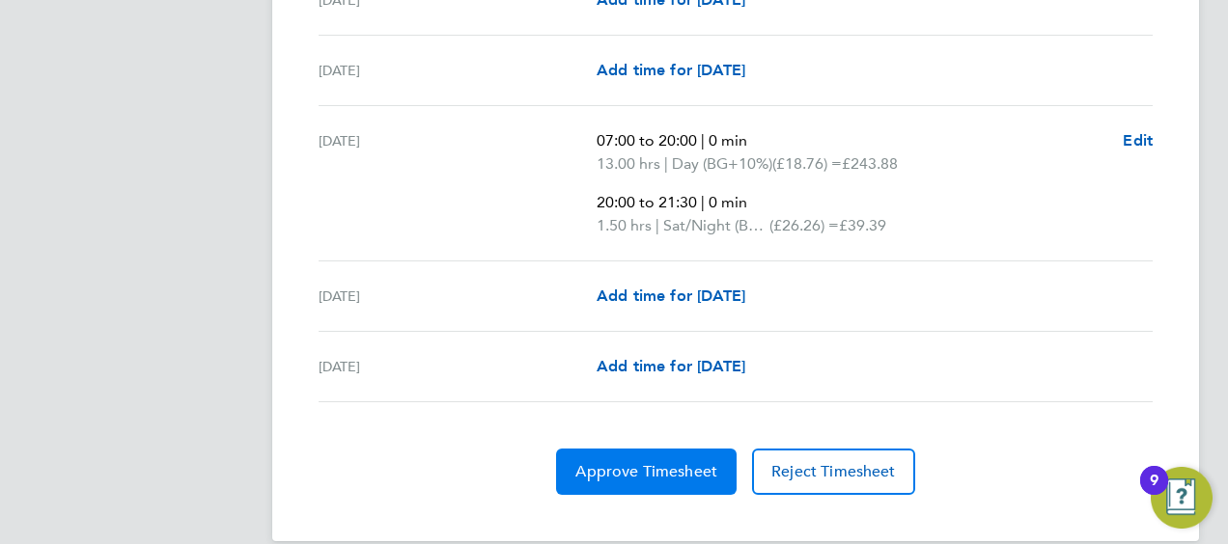
click at [685, 449] on button "Approve Timesheet" at bounding box center [646, 472] width 180 height 46
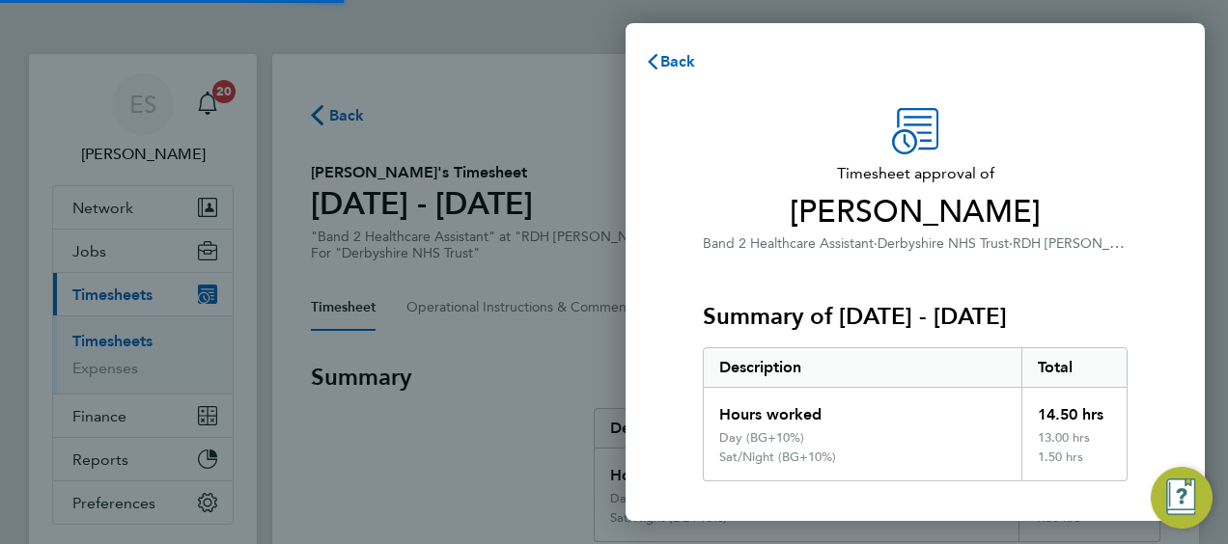
click at [798, 350] on div "Description" at bounding box center [862, 367] width 317 height 39
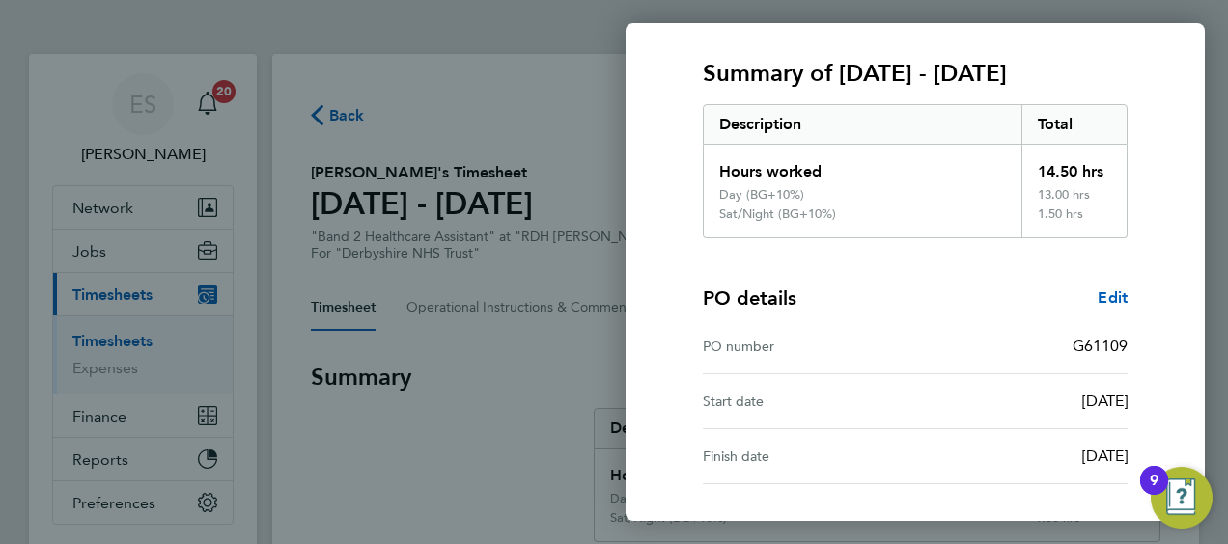
scroll to position [398, 0]
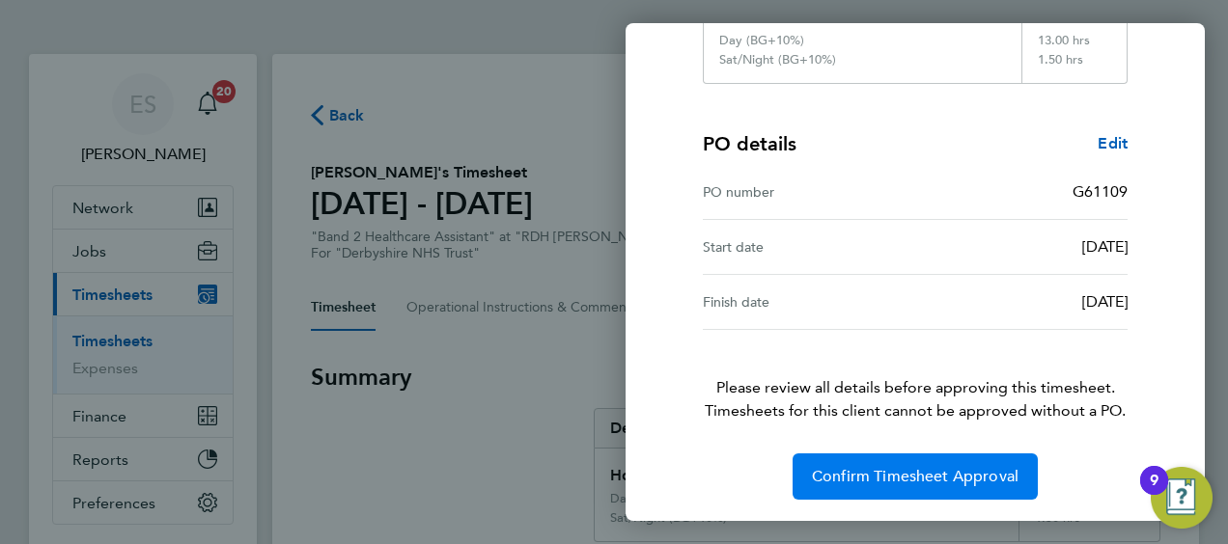
click at [811, 459] on button "Confirm Timesheet Approval" at bounding box center [914, 477] width 245 height 46
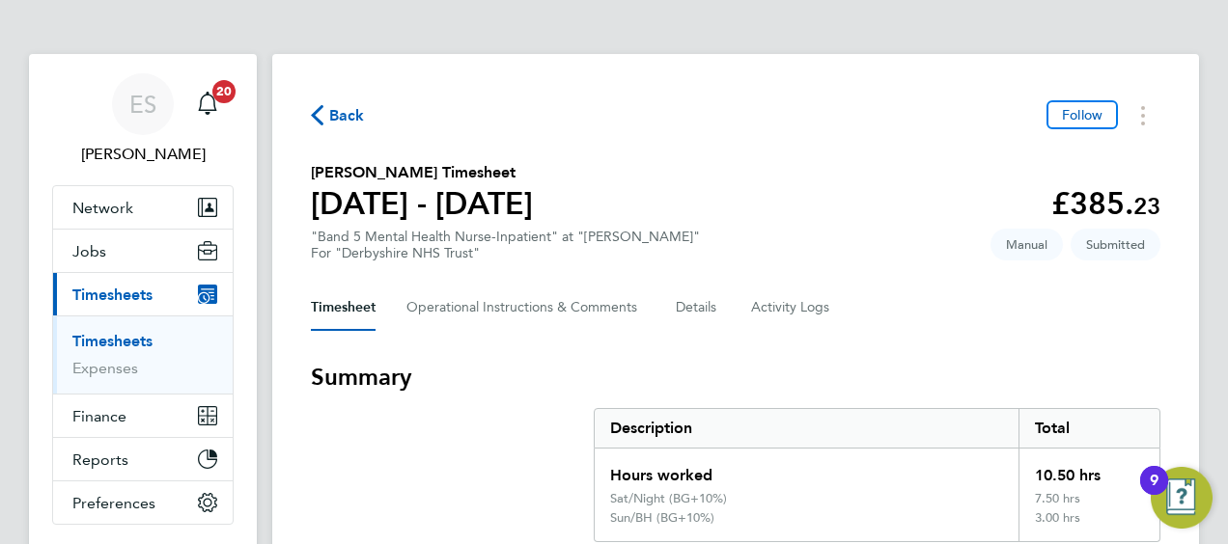
click at [812, 188] on section "[PERSON_NAME] Timesheet [DATE] - [DATE] £385. 23 "Band 5 Mental Health Nurse-In…" at bounding box center [735, 211] width 849 height 100
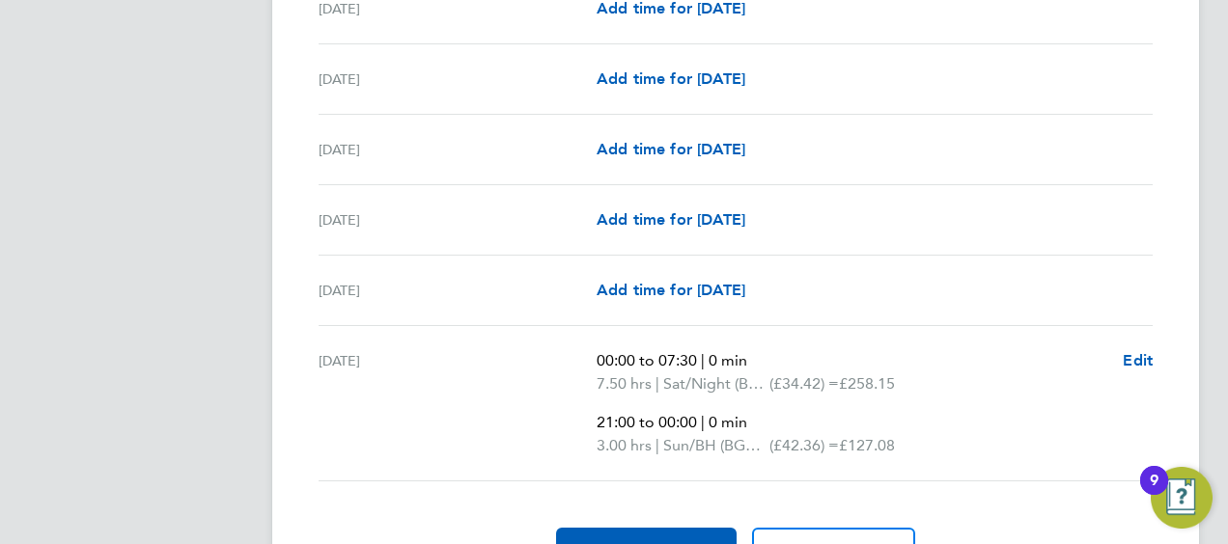
scroll to position [733, 0]
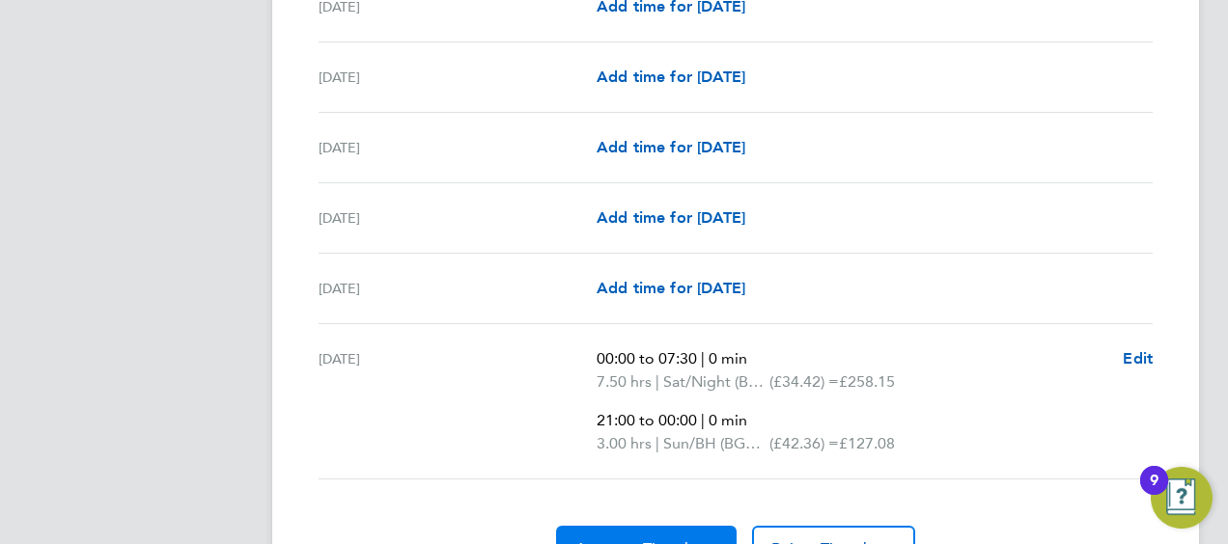
click at [679, 539] on span "Approve Timesheet" at bounding box center [646, 548] width 142 height 19
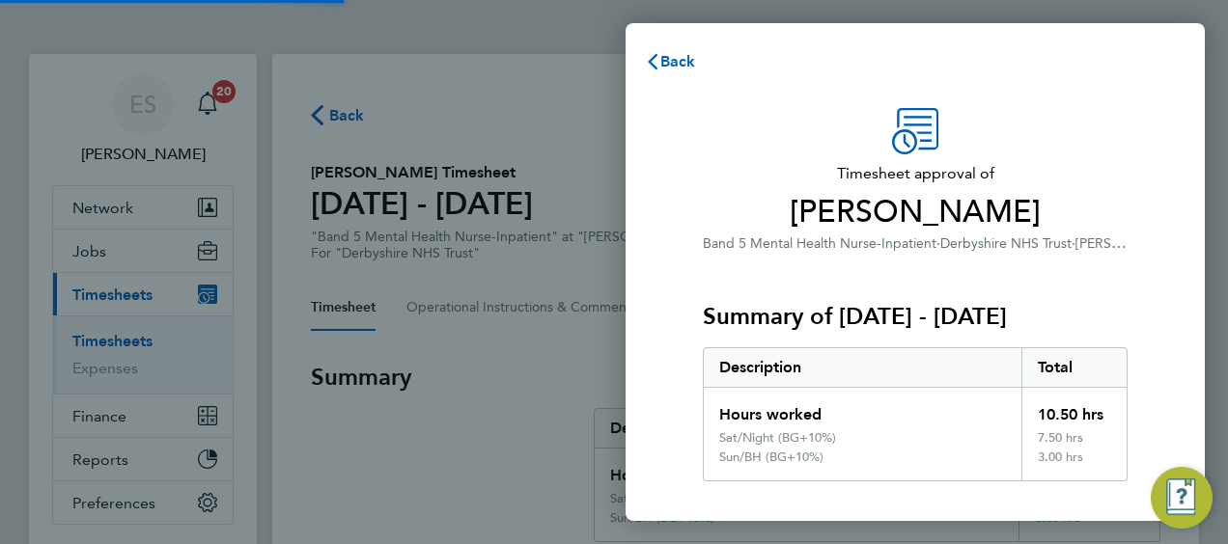
click at [847, 376] on div "Description" at bounding box center [862, 367] width 317 height 39
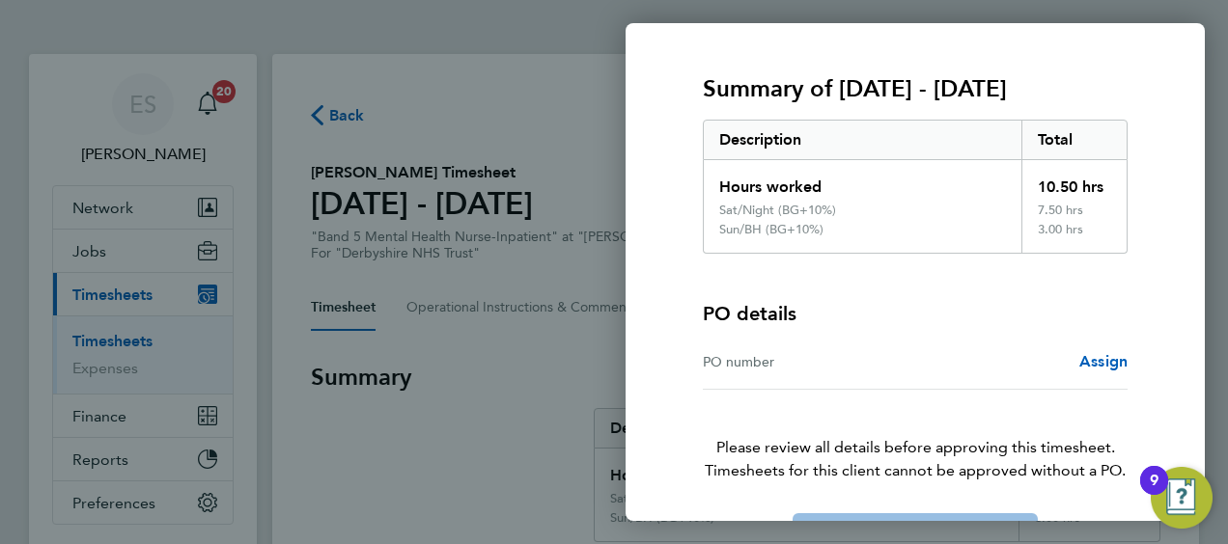
scroll to position [288, 0]
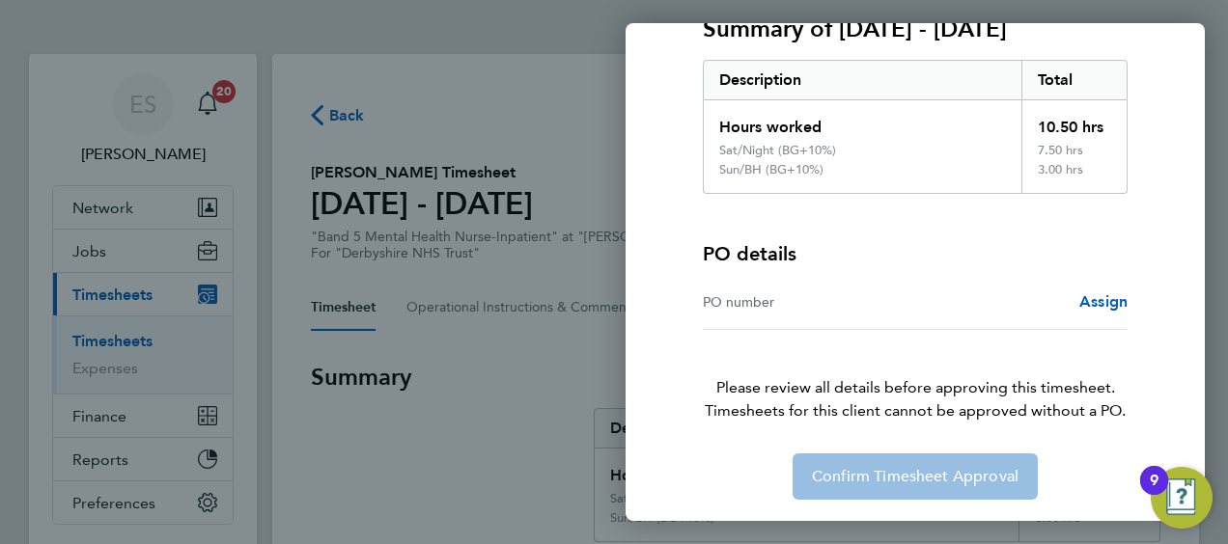
click at [880, 477] on div "Confirm Timesheet Approval" at bounding box center [914, 477] width 471 height 46
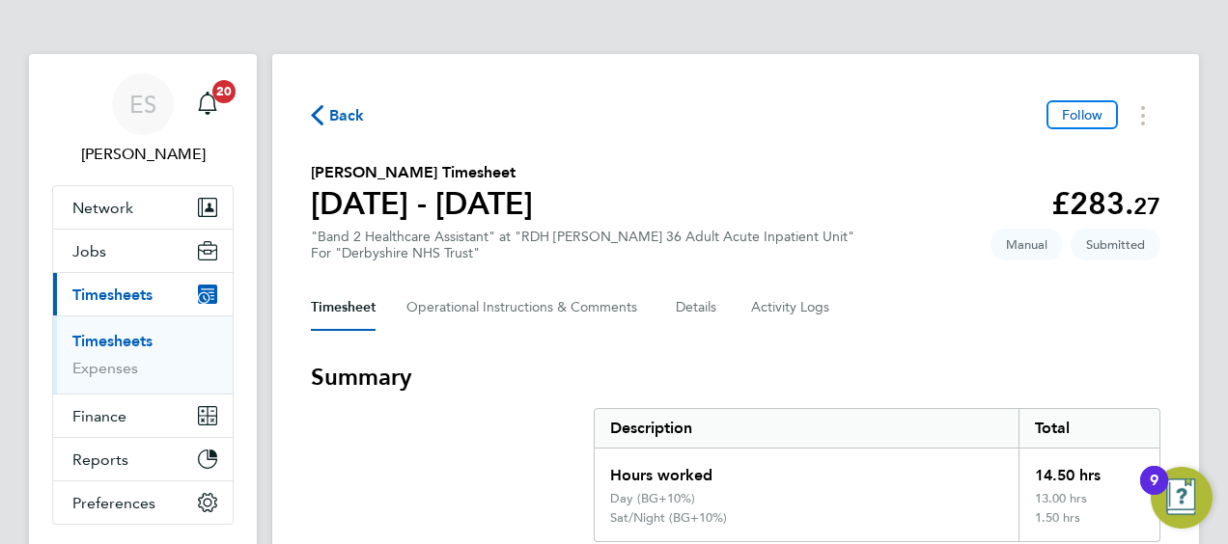
click at [820, 218] on section "Geoffrey Lowe's Timesheet 25 - 31 Aug 2025 £283. 27 "Band 2 Healthcare Assistan…" at bounding box center [735, 211] width 849 height 100
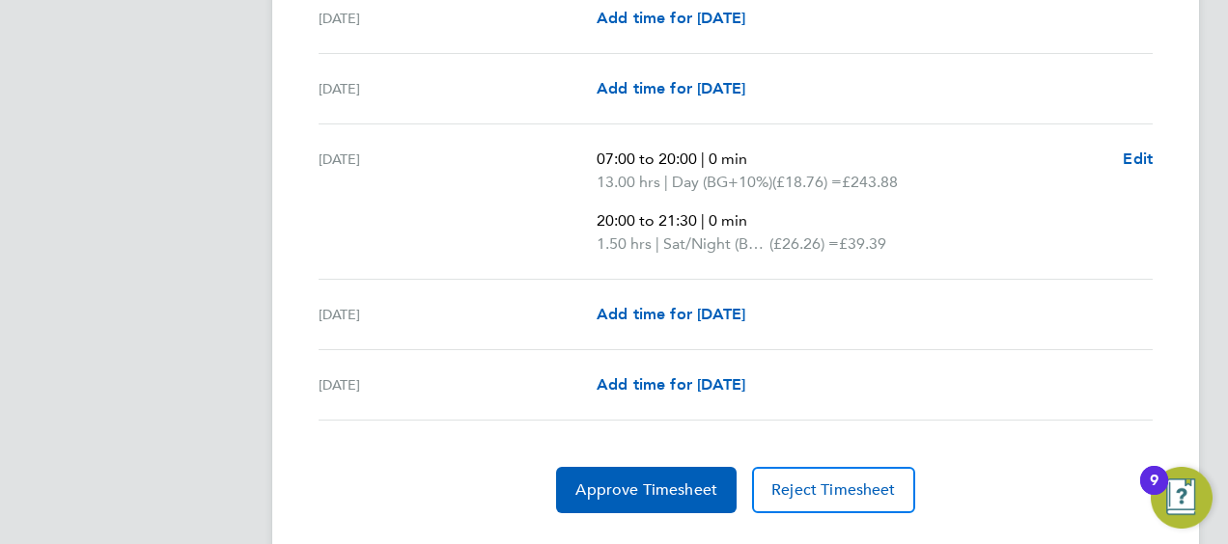
scroll to position [835, 0]
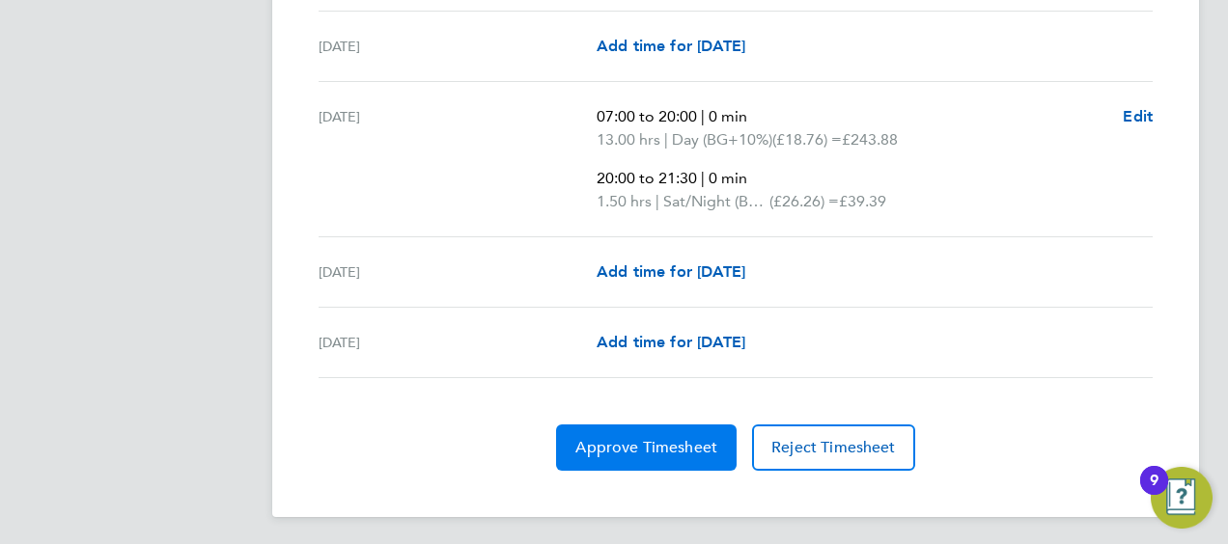
click at [700, 455] on button "Approve Timesheet" at bounding box center [646, 448] width 180 height 46
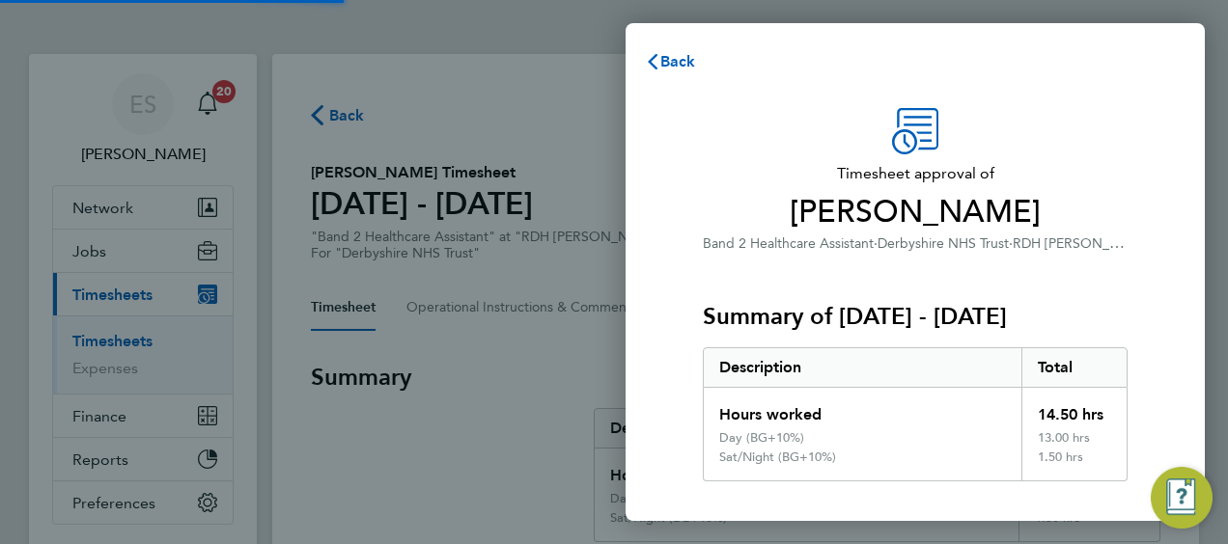
click at [980, 292] on div "Summary of 25 - 31 Aug 2025 Description Total Hours worked 14.50 hrs Day (BG+10…" at bounding box center [915, 368] width 425 height 227
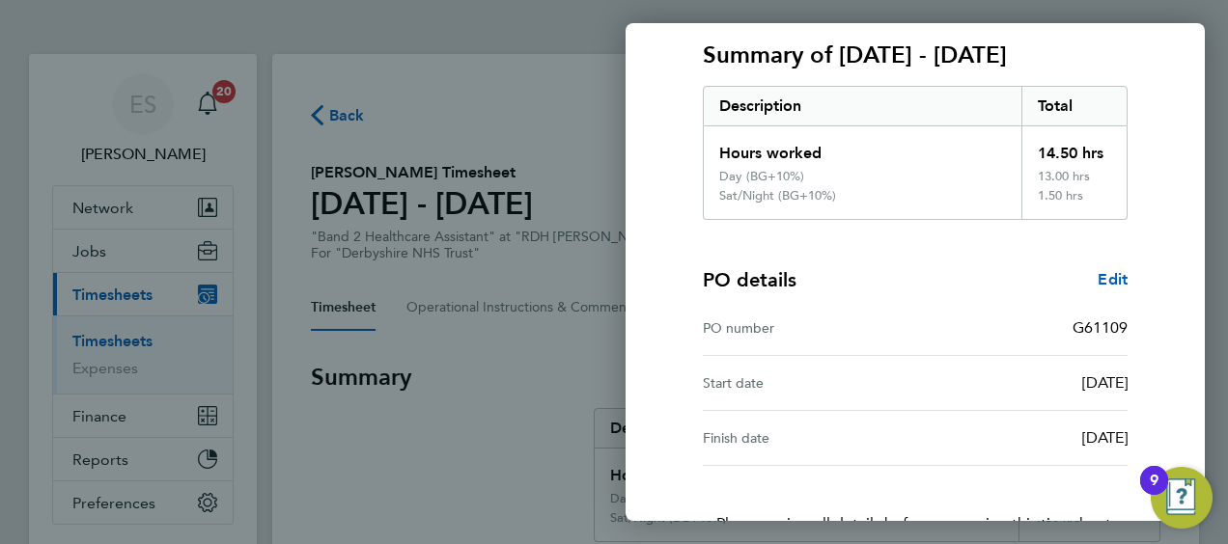
scroll to position [398, 0]
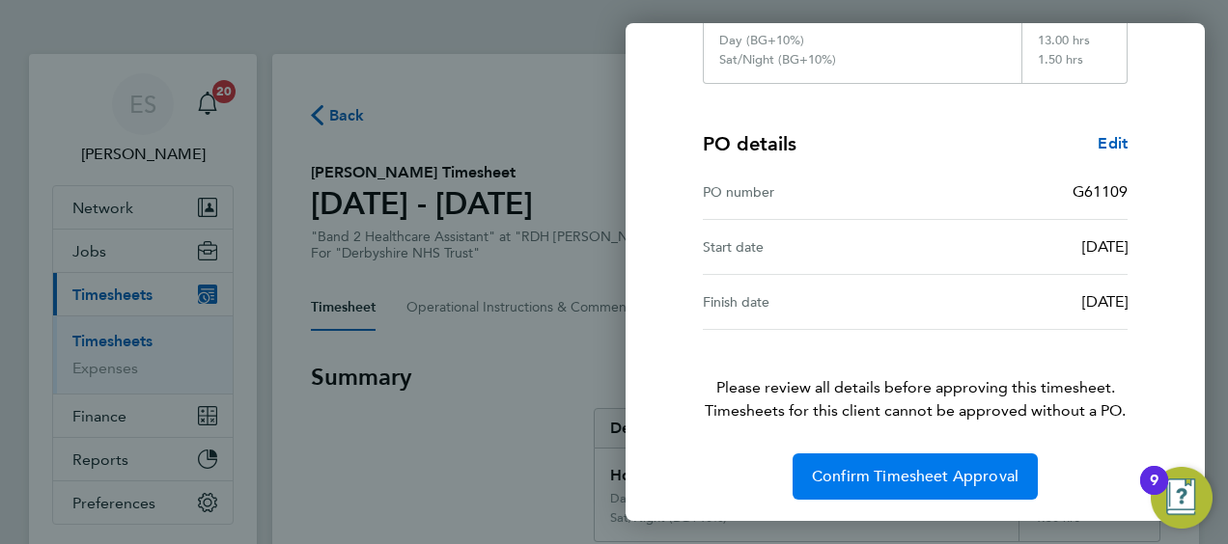
click at [928, 454] on button "Confirm Timesheet Approval" at bounding box center [914, 477] width 245 height 46
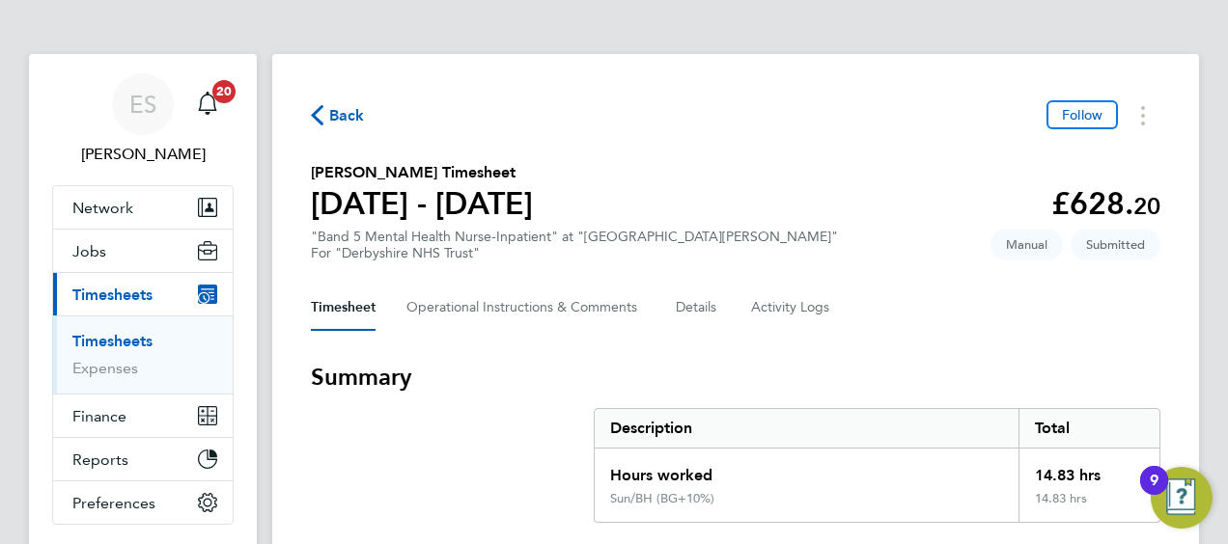
click at [816, 129] on div "Back Follow" at bounding box center [735, 115] width 849 height 30
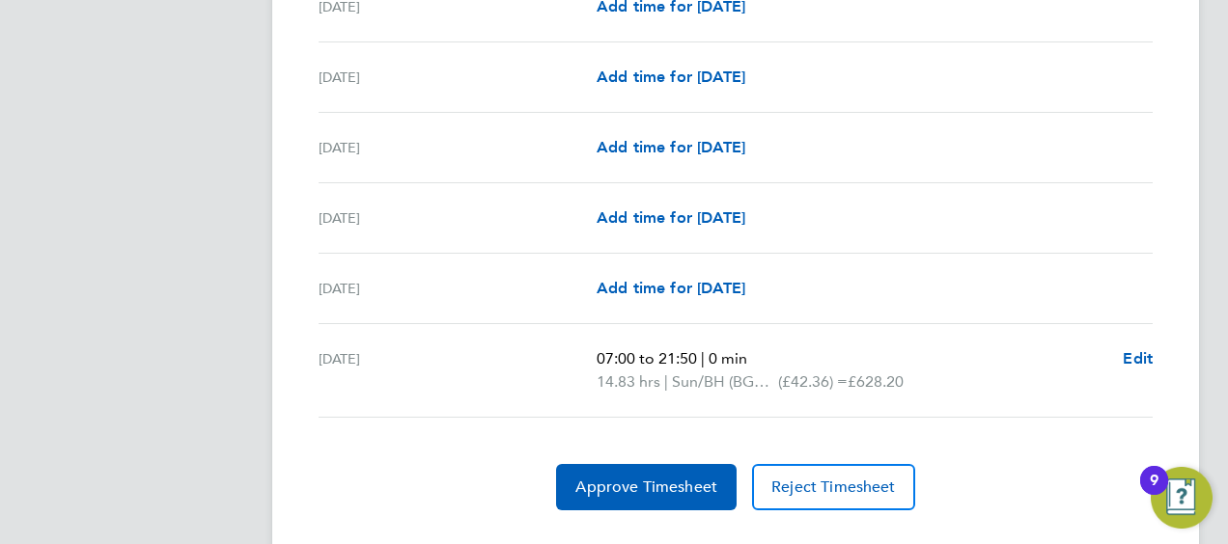
scroll to position [754, 0]
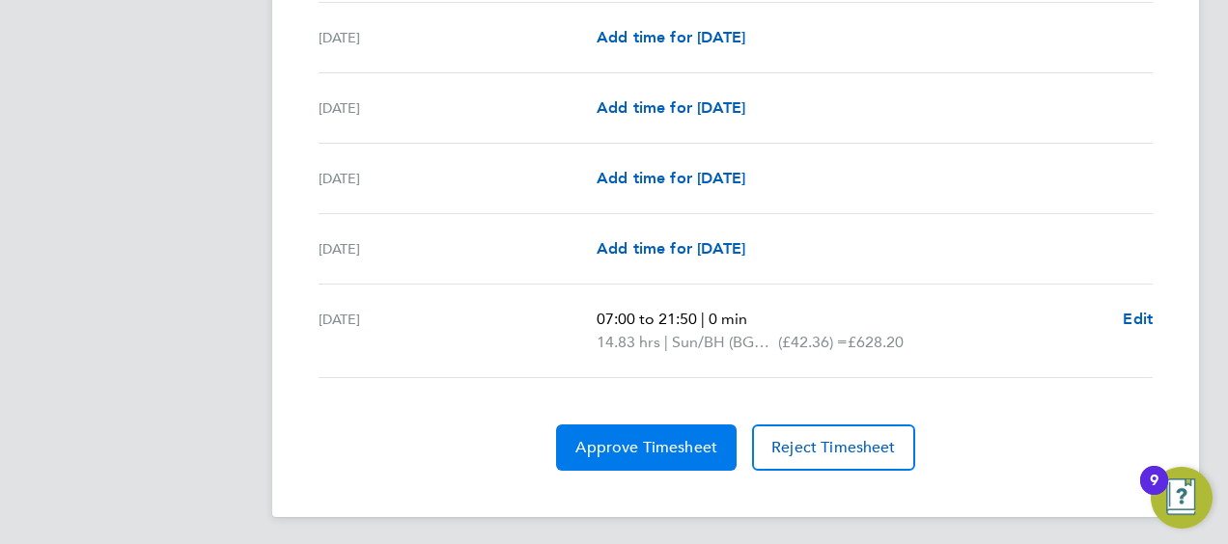
click at [695, 455] on button "Approve Timesheet" at bounding box center [646, 448] width 180 height 46
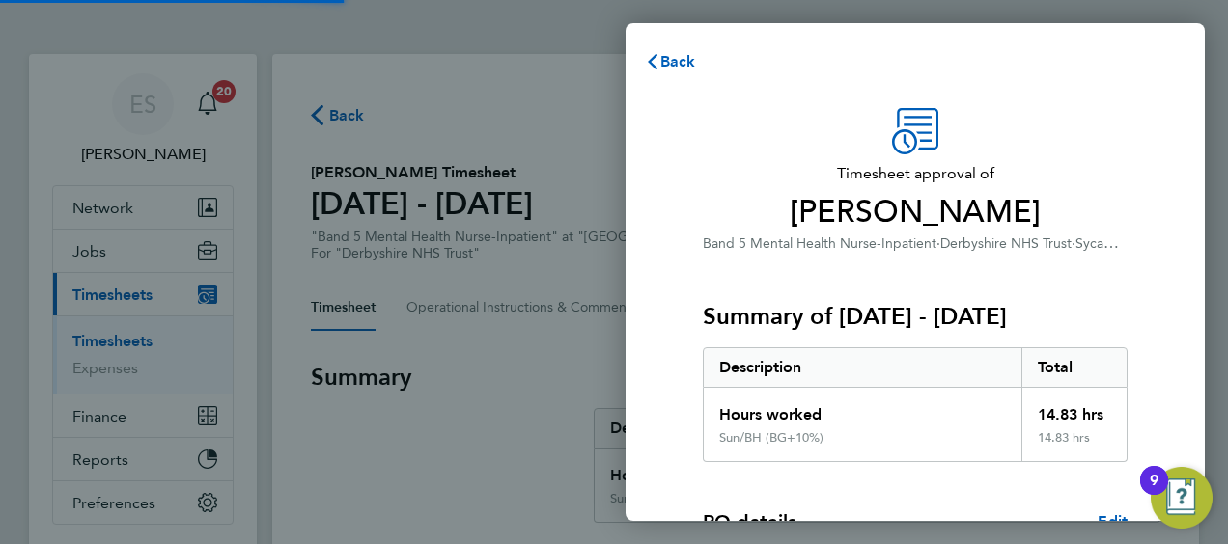
click at [1021, 374] on div "Total" at bounding box center [1074, 367] width 106 height 39
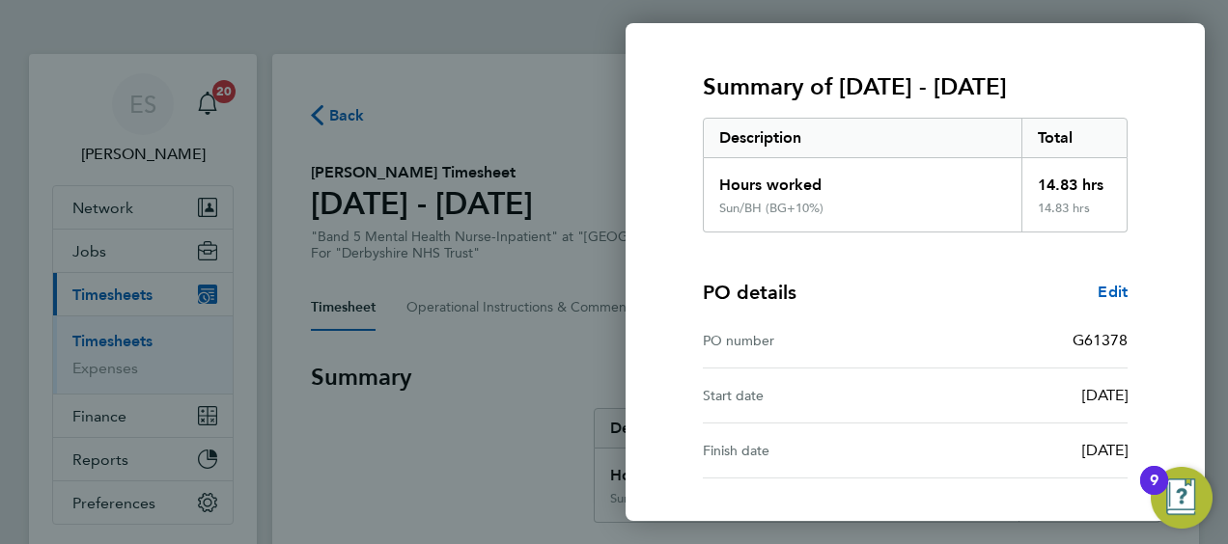
scroll to position [378, 0]
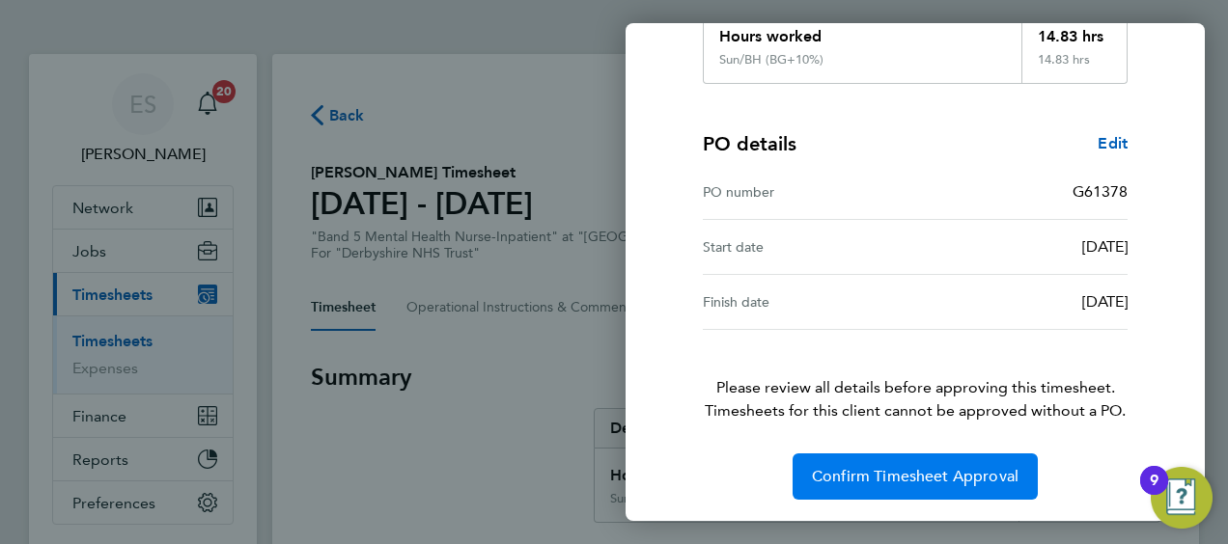
click at [966, 459] on button "Confirm Timesheet Approval" at bounding box center [914, 477] width 245 height 46
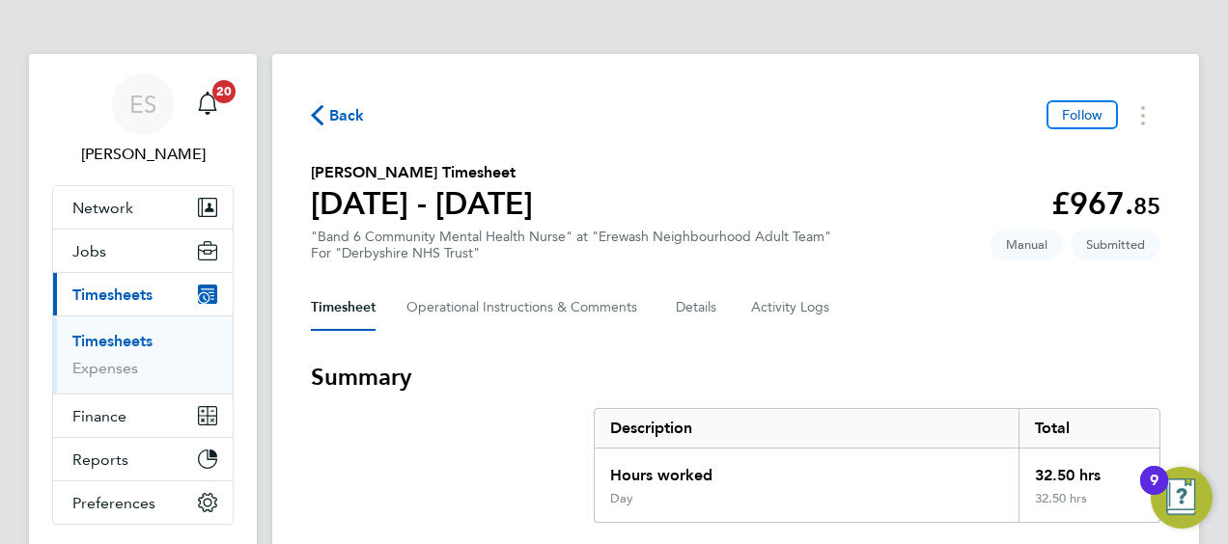
click at [826, 251] on div "For "Derbyshire NHS Trust"" at bounding box center [571, 253] width 520 height 16
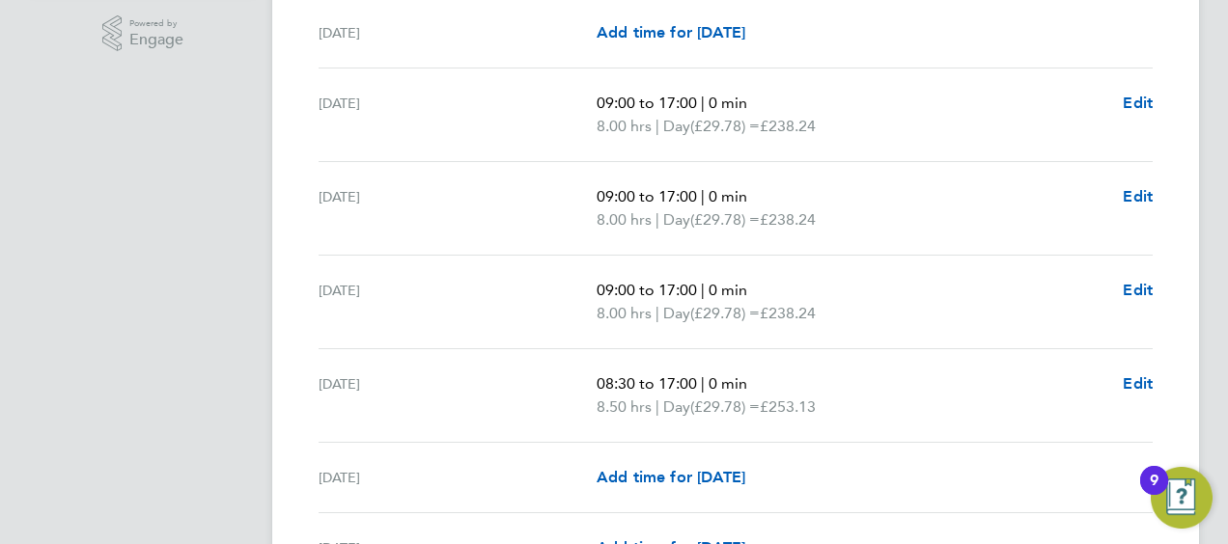
scroll to position [656, 0]
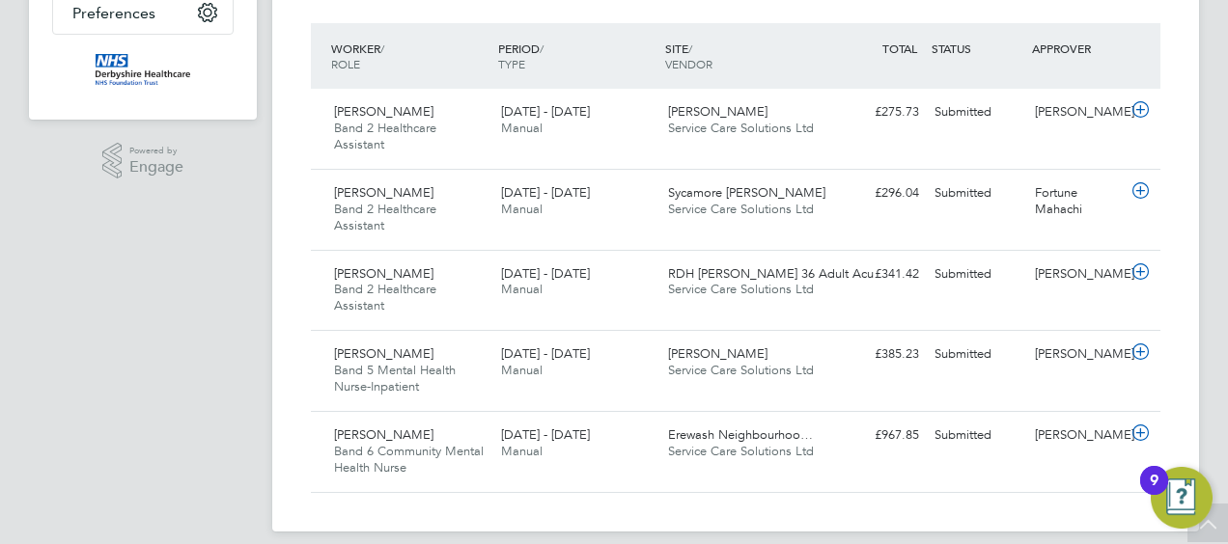
scroll to position [506, 0]
